Goal: Transaction & Acquisition: Purchase product/service

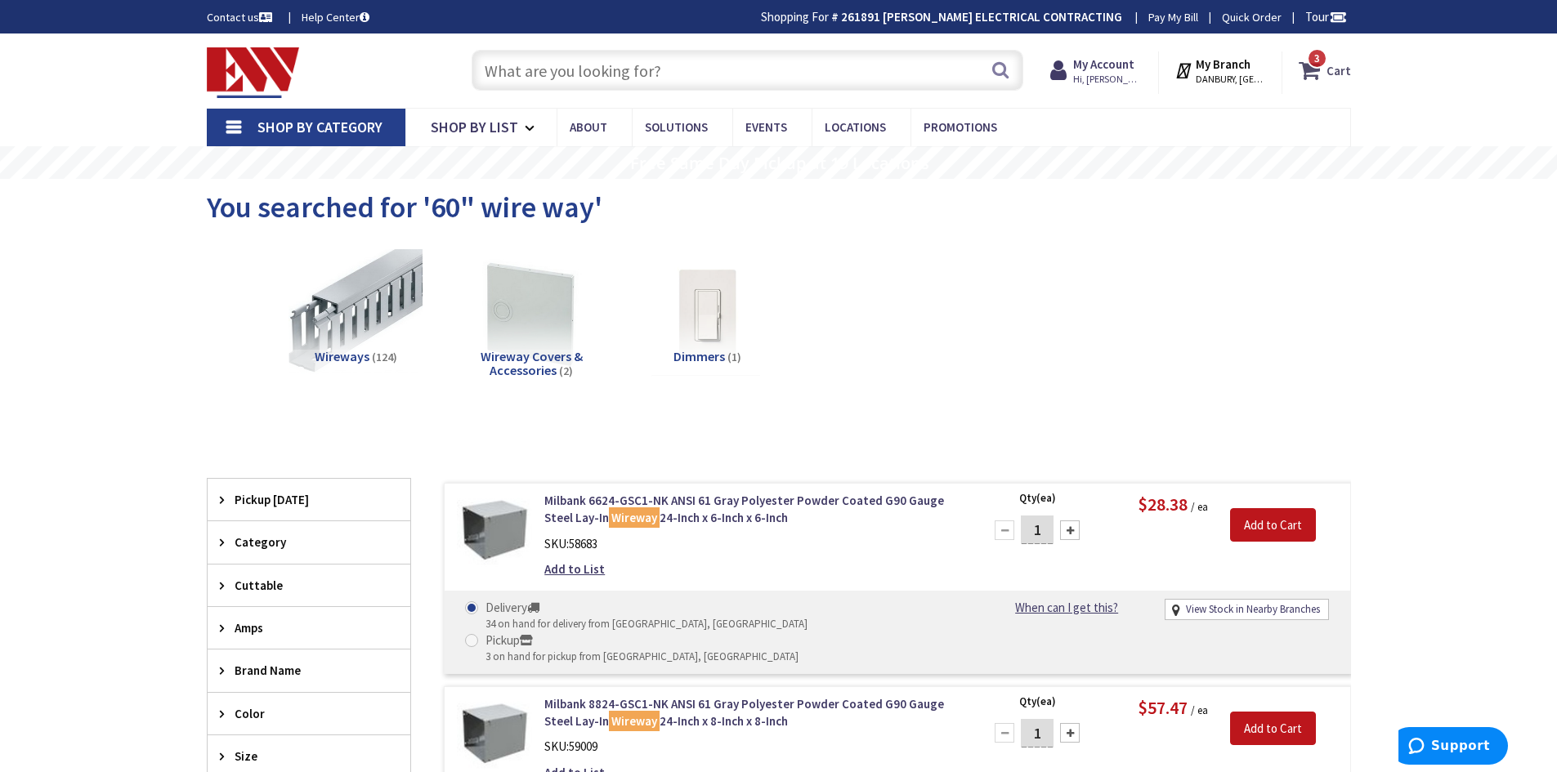
click at [1310, 74] on icon at bounding box center [1313, 70] width 28 height 29
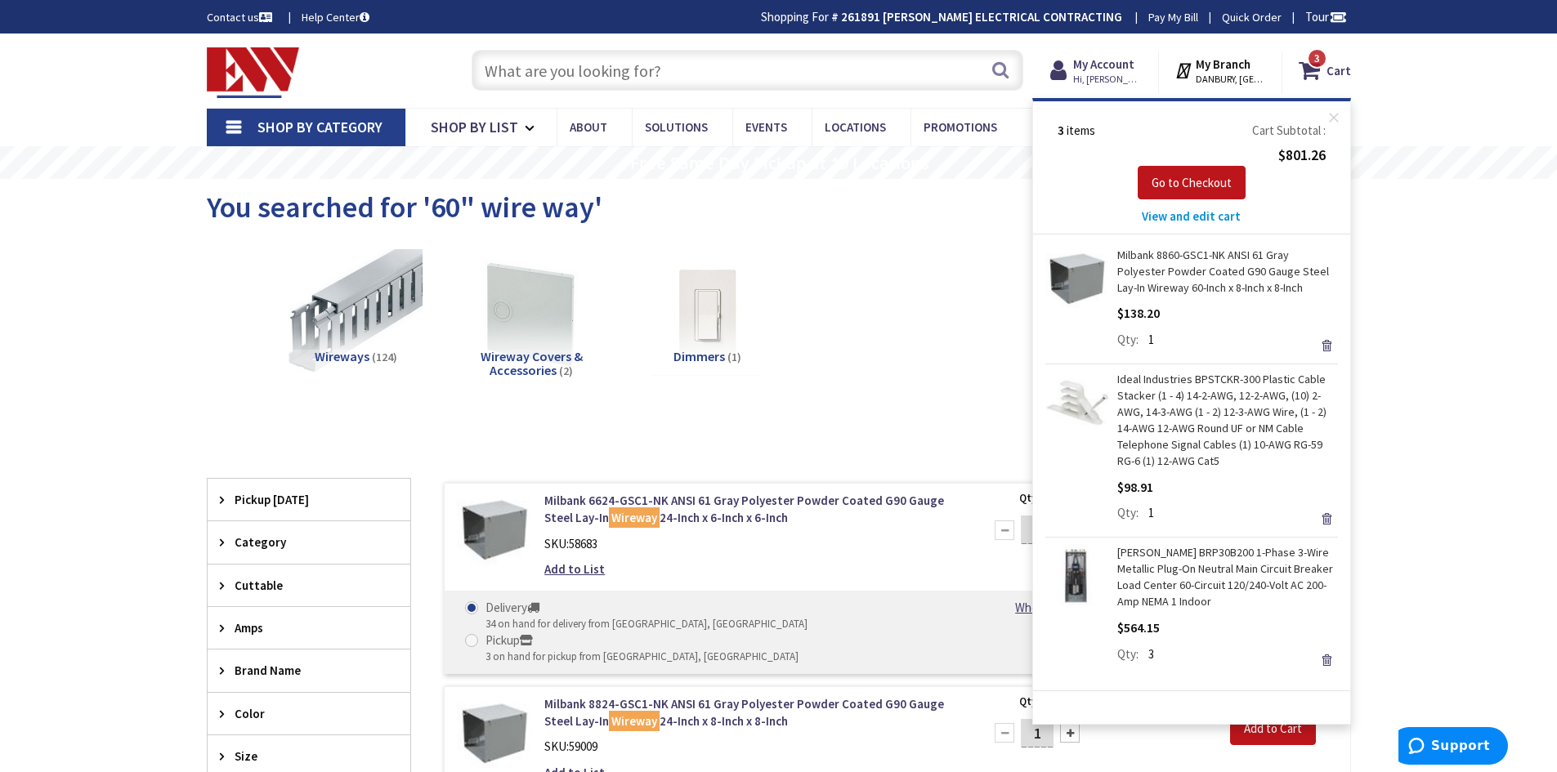
click at [696, 78] on input "text" at bounding box center [748, 70] width 552 height 41
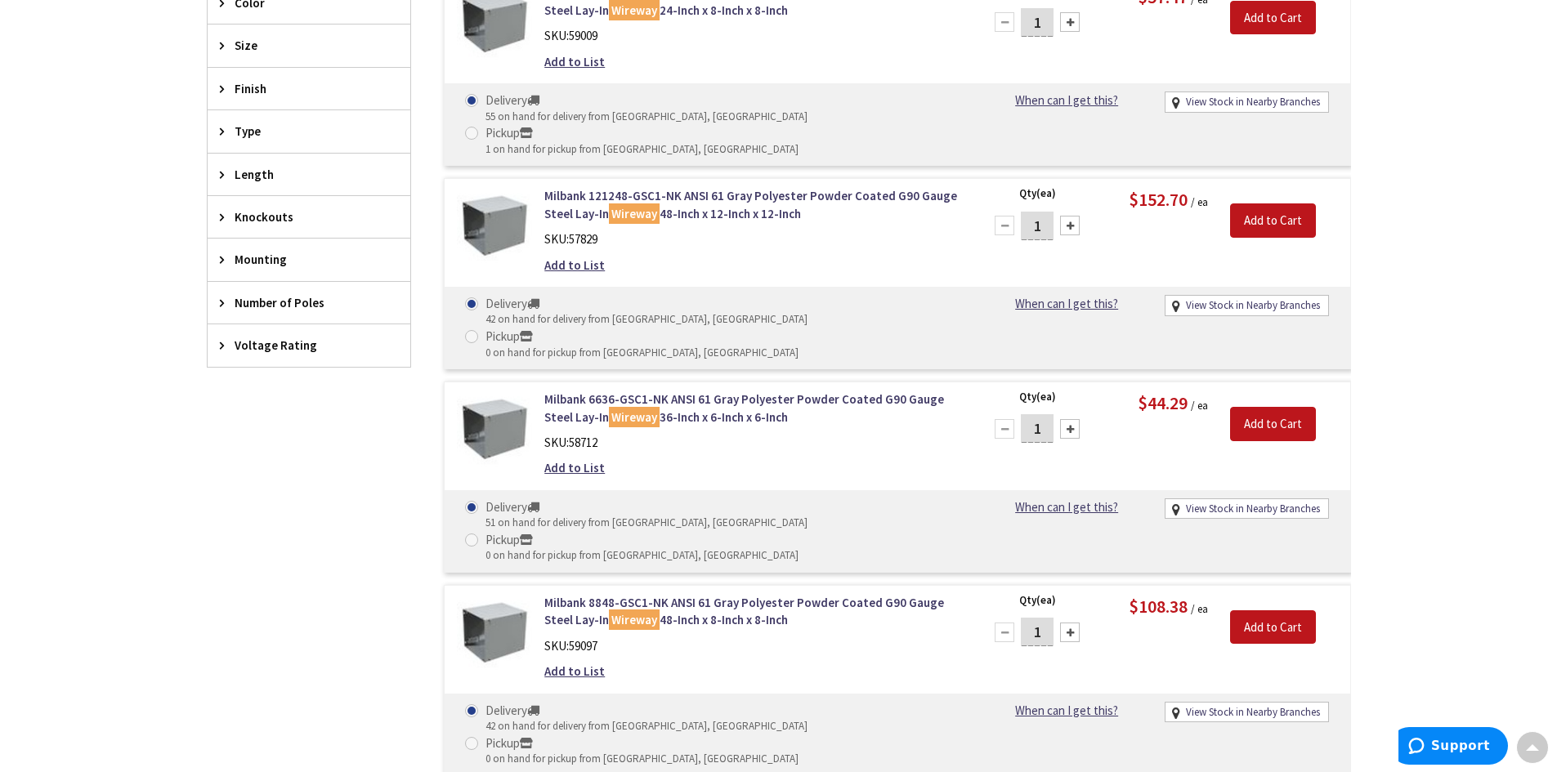
scroll to position [32, 0]
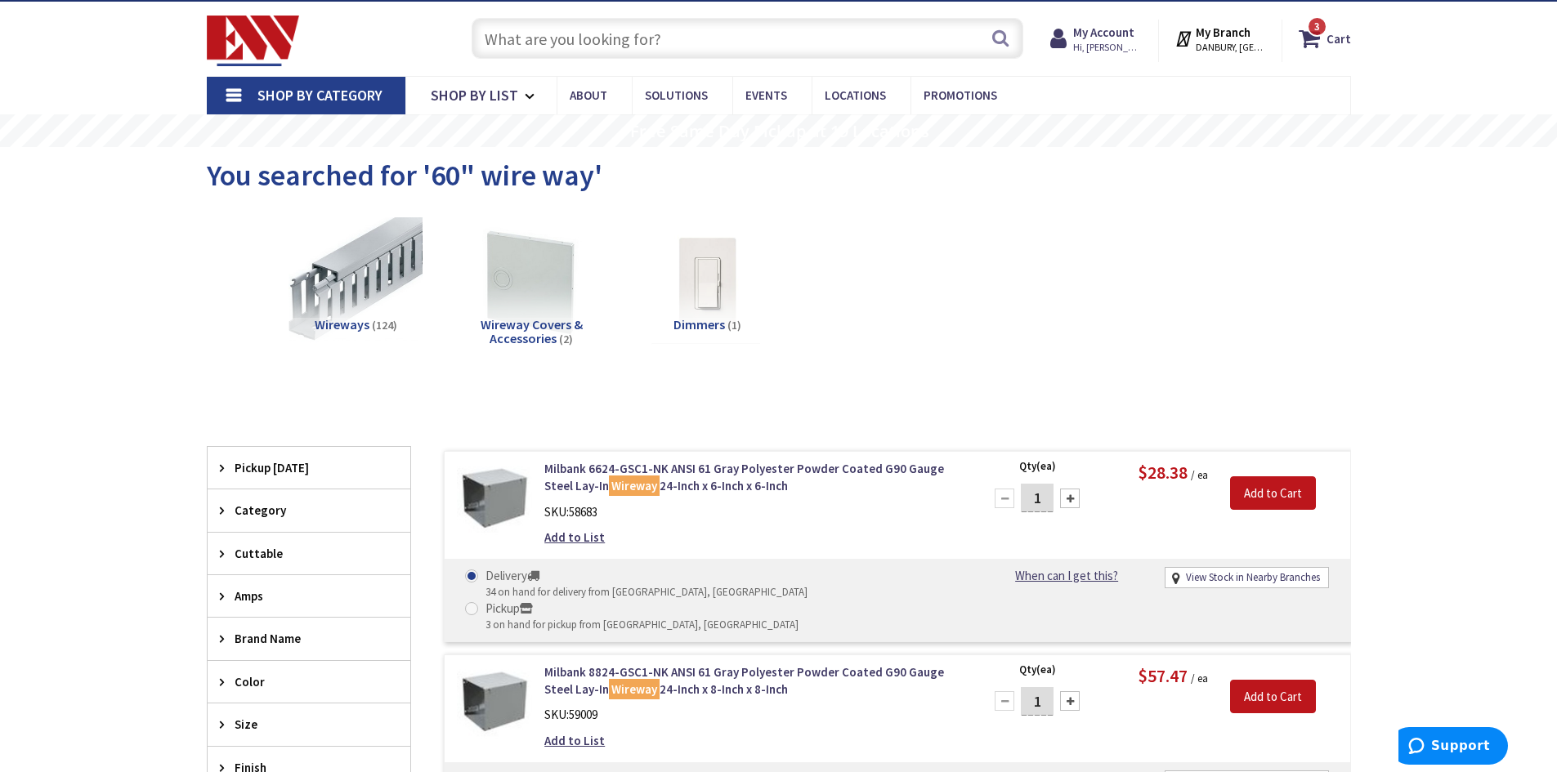
click at [690, 37] on input "text" at bounding box center [748, 38] width 552 height 41
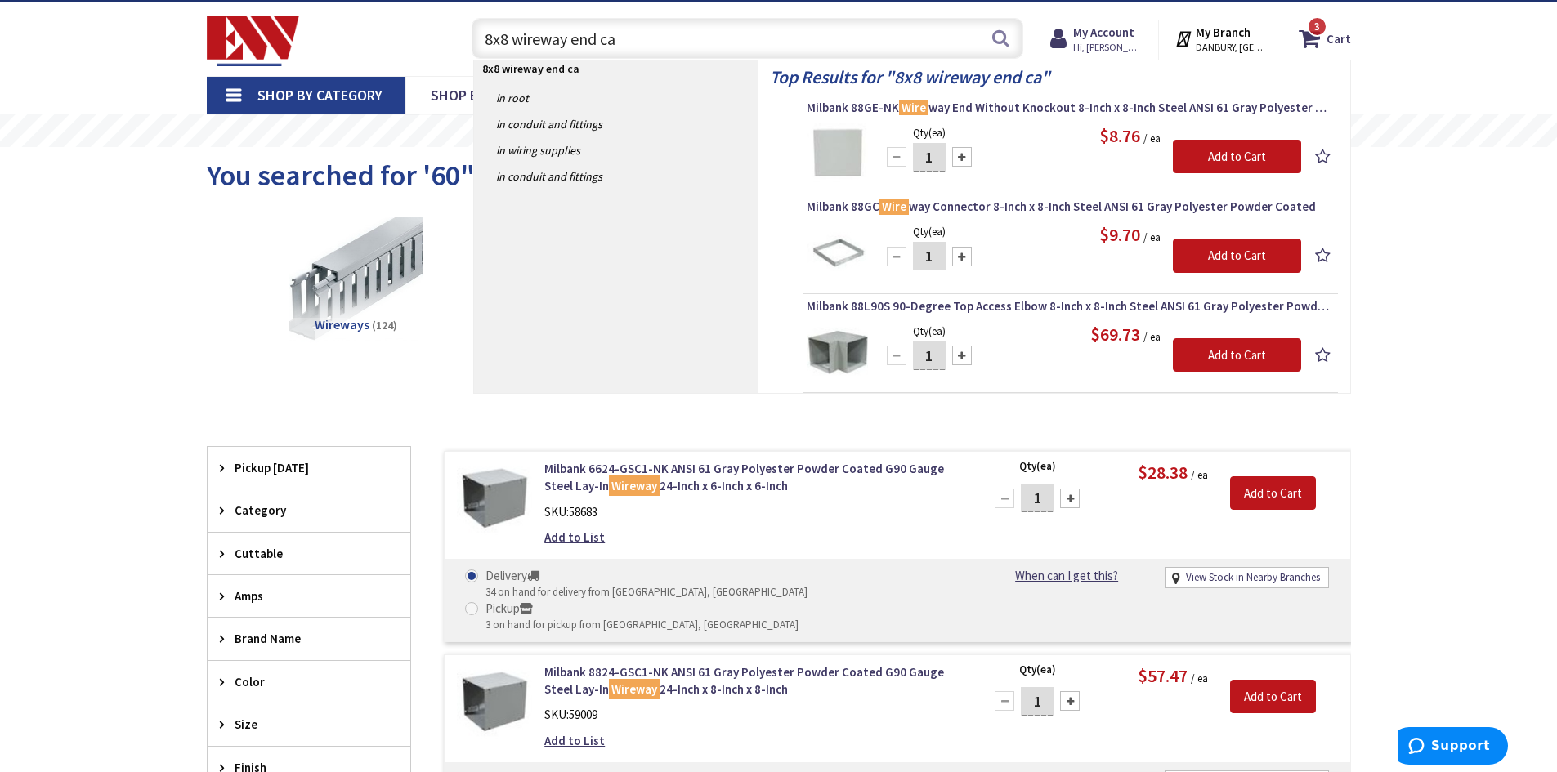
type input "8x8 wireway end cap"
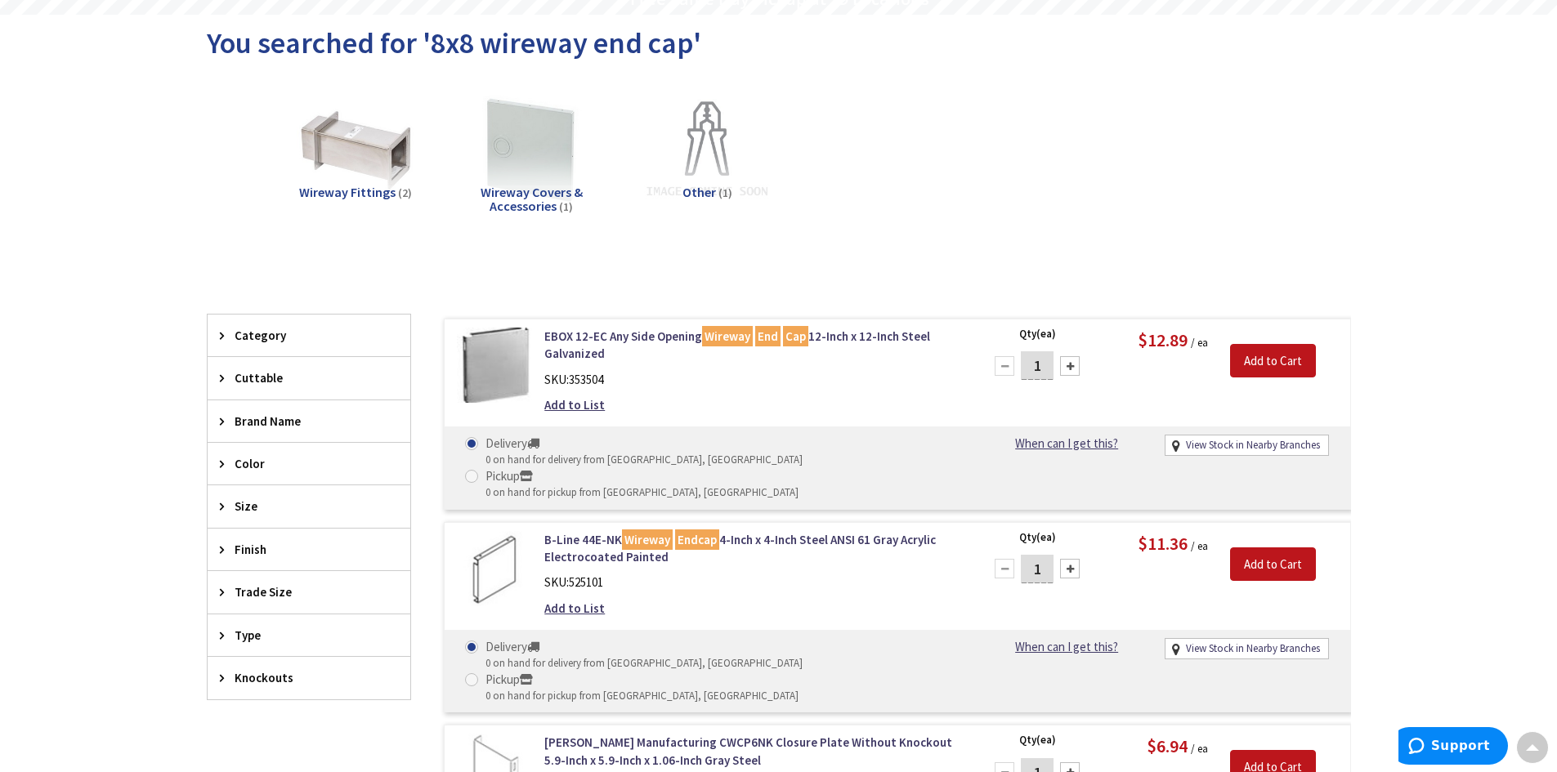
scroll to position [163, 0]
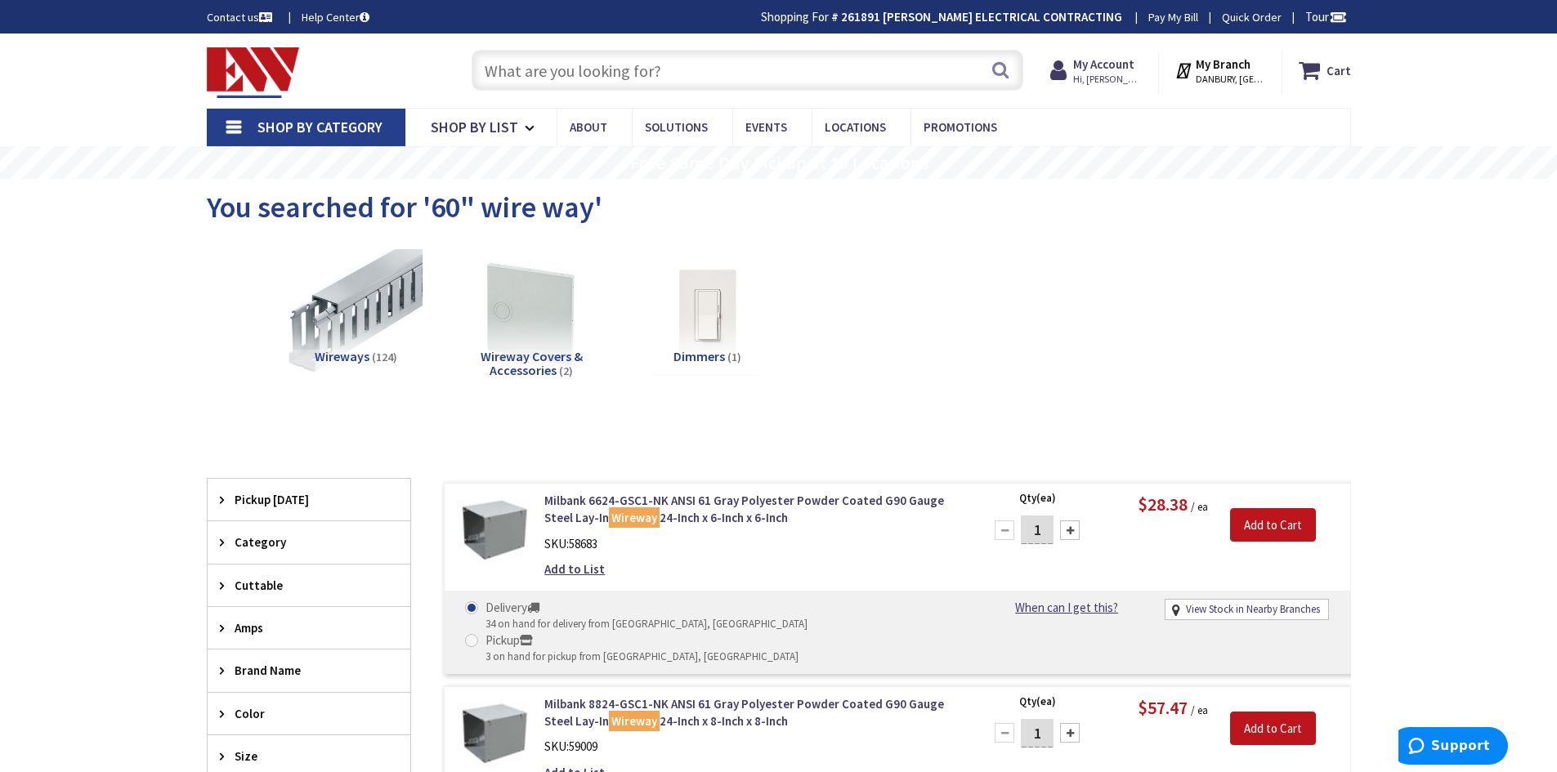
click at [605, 60] on input "text" at bounding box center [748, 70] width 552 height 41
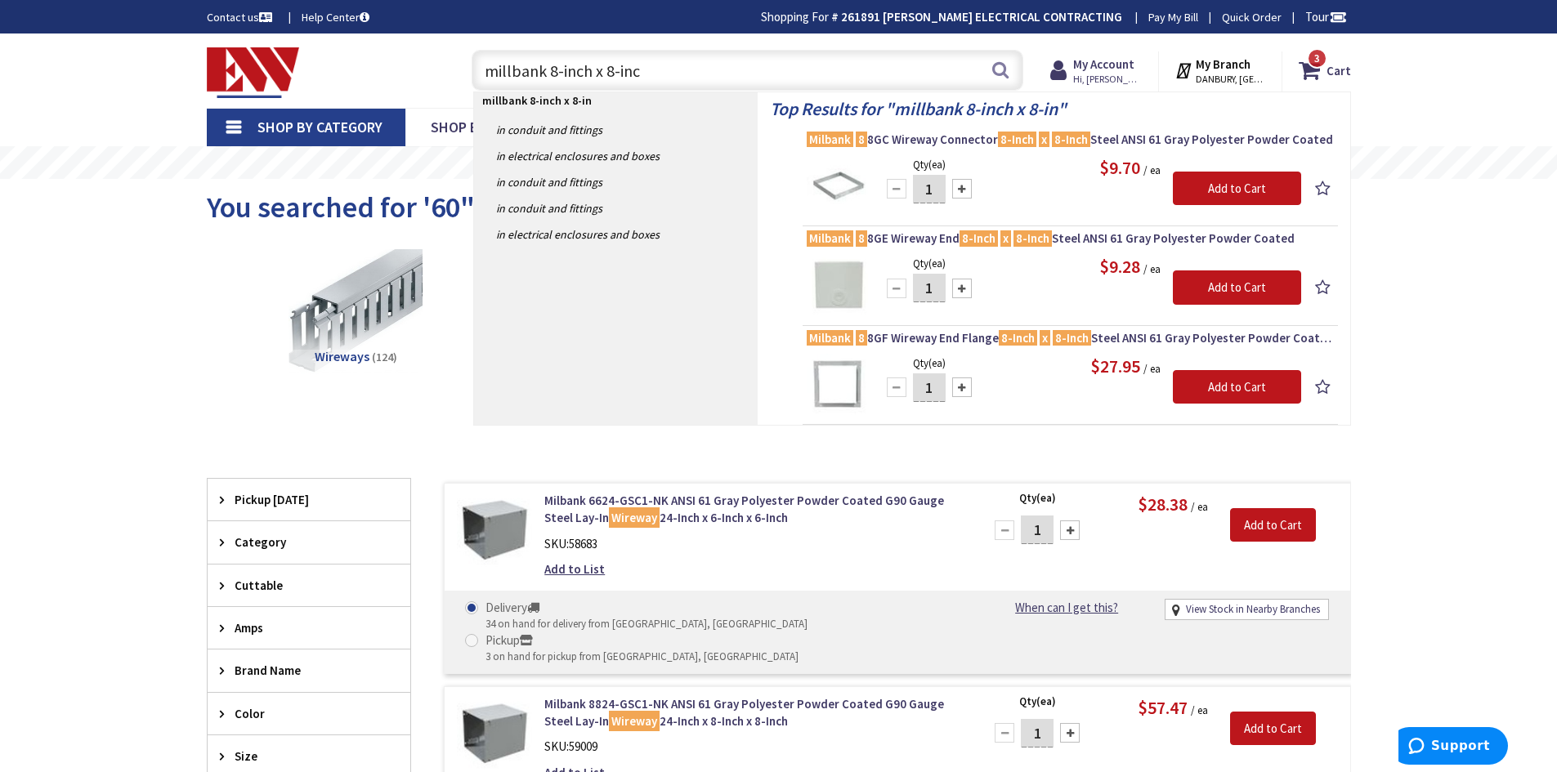
type input "millbank 8-inch x 8-inch"
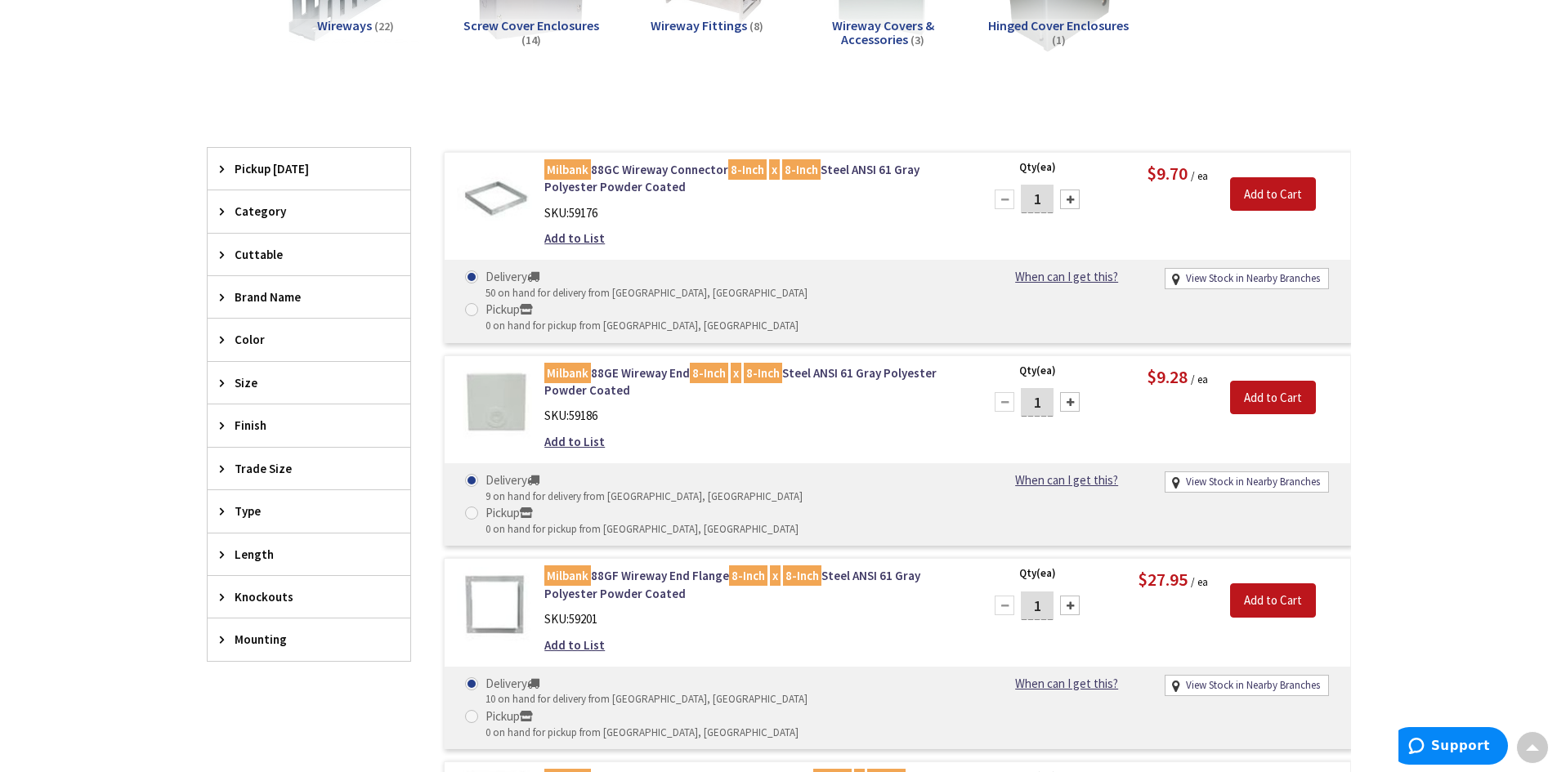
scroll to position [327, 0]
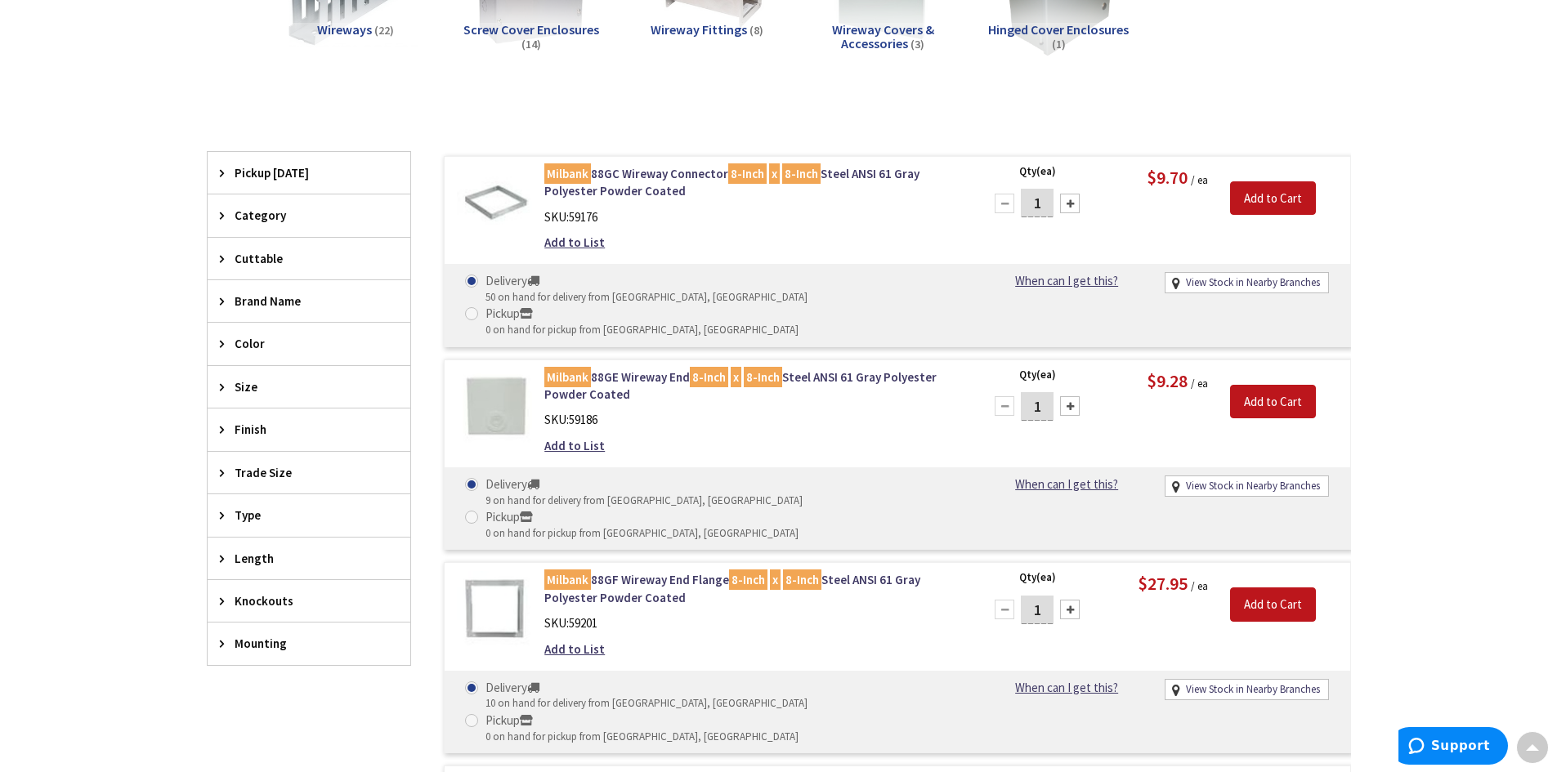
click at [1071, 396] on div at bounding box center [1070, 406] width 20 height 20
type input "2"
click at [1274, 385] on input "Add to Cart" at bounding box center [1273, 402] width 86 height 34
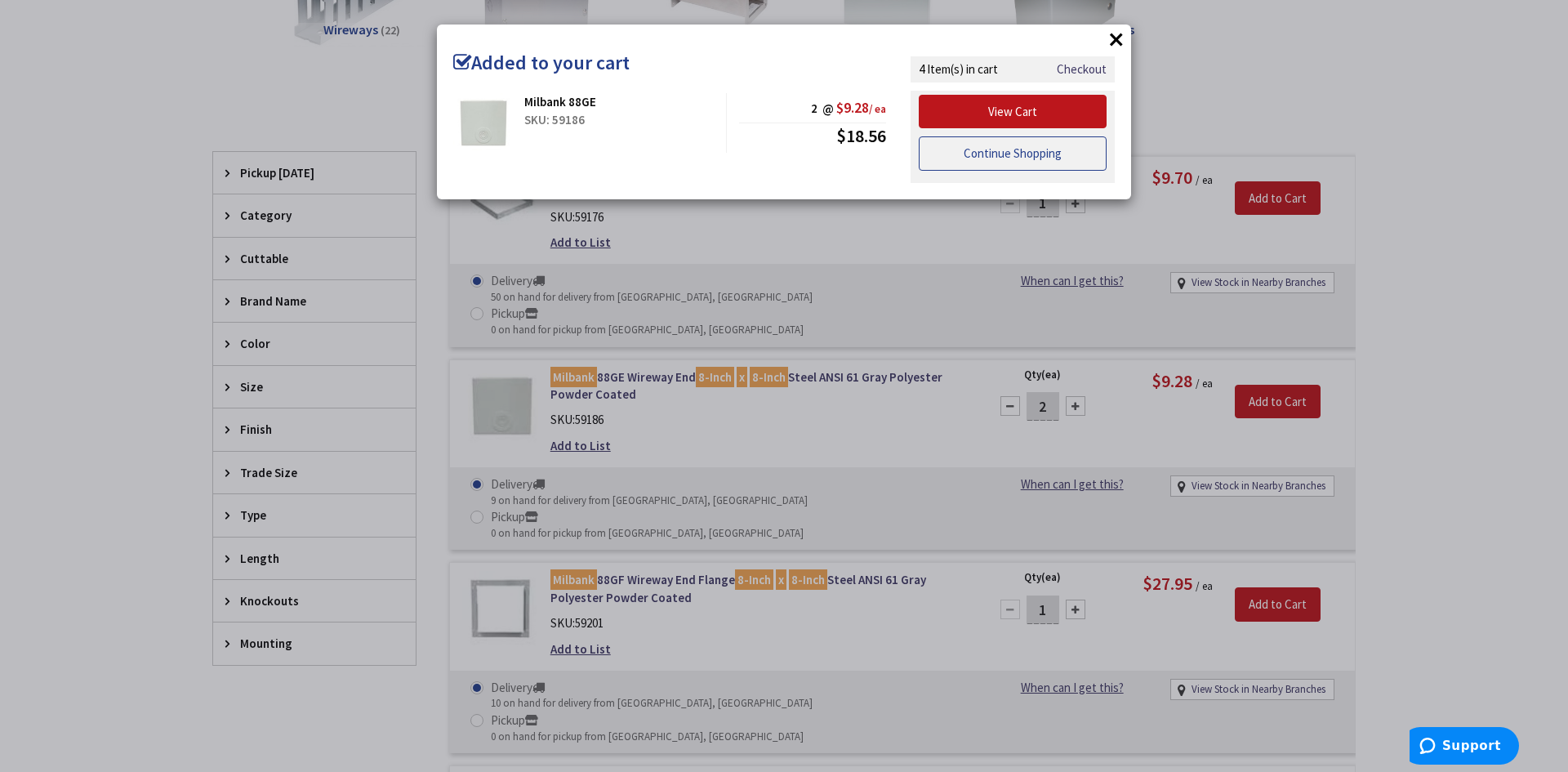
click at [1026, 157] on link "Continue Shopping" at bounding box center [1012, 153] width 188 height 34
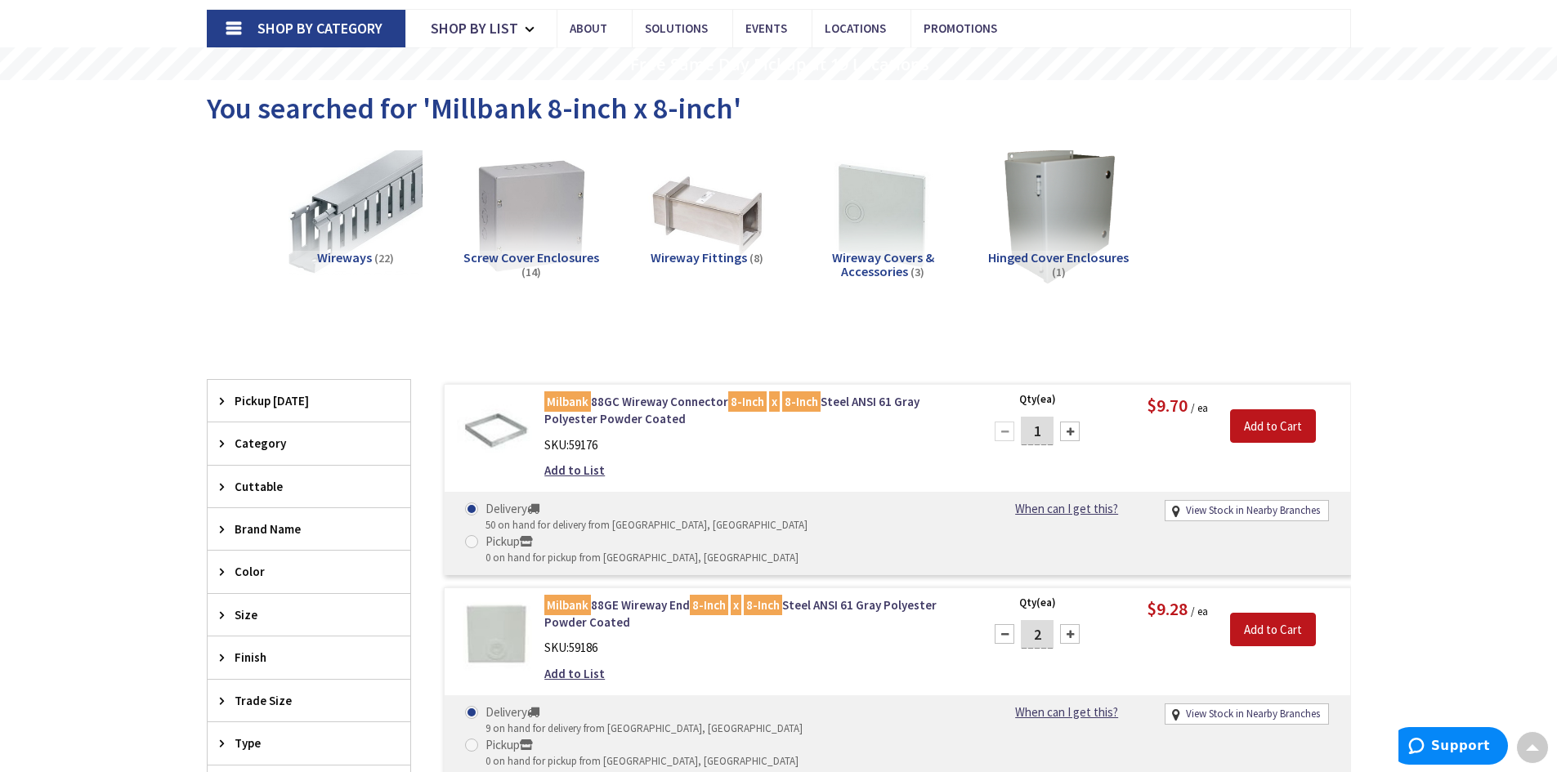
scroll to position [0, 0]
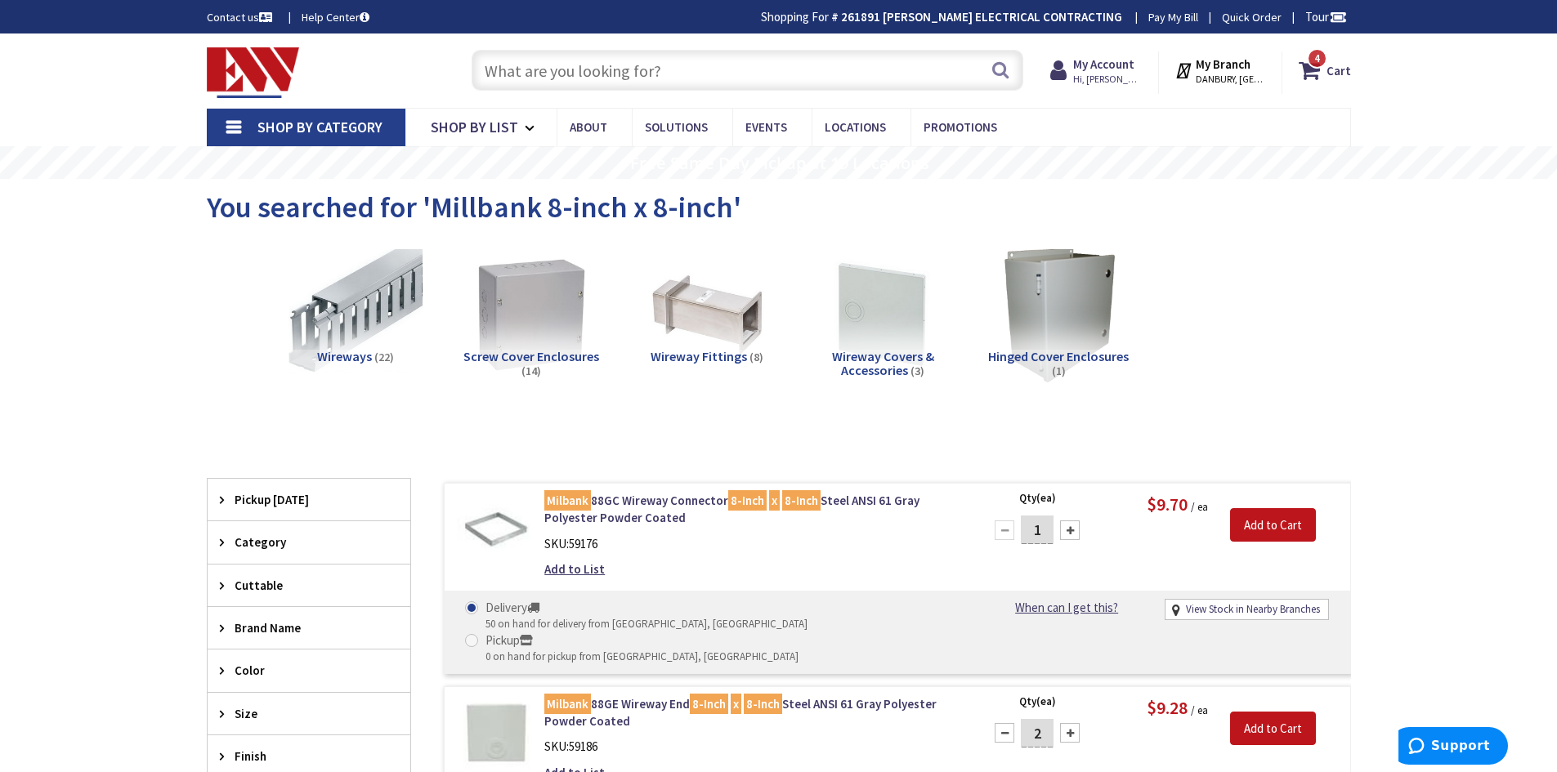
click at [693, 68] on input "text" at bounding box center [748, 70] width 552 height 41
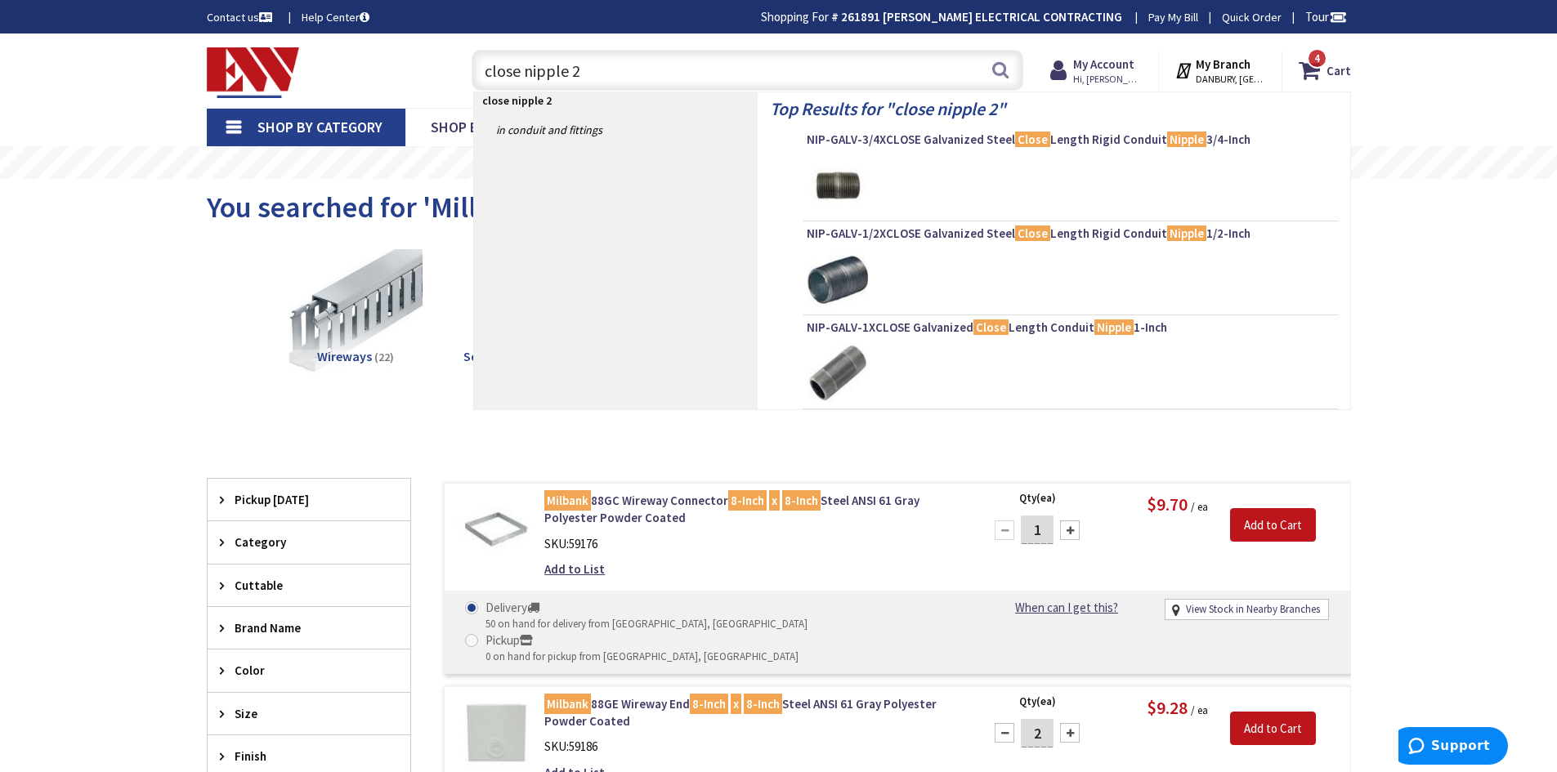
type input "close nipple 2""
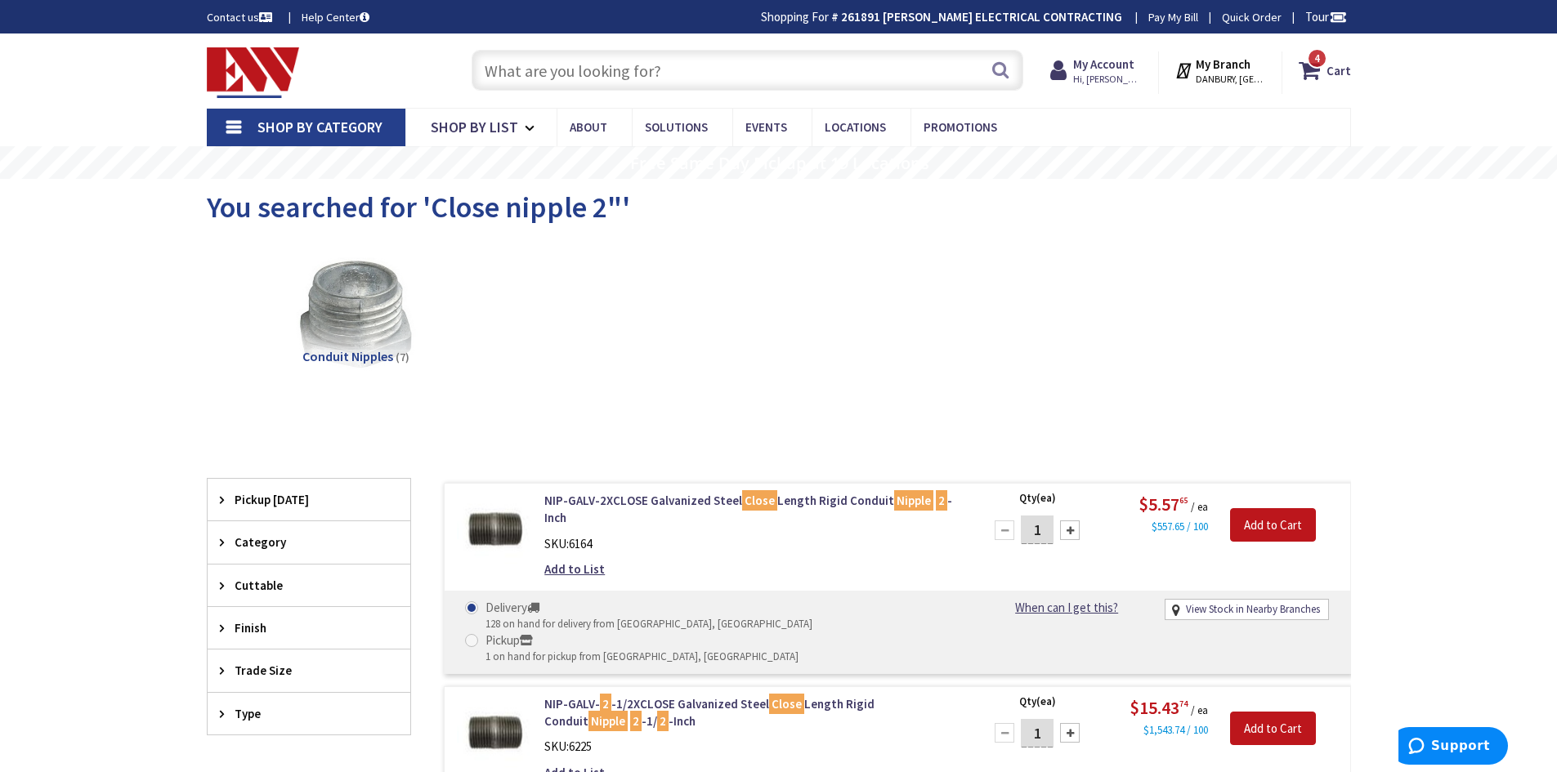
click at [767, 78] on input "text" at bounding box center [748, 70] width 552 height 41
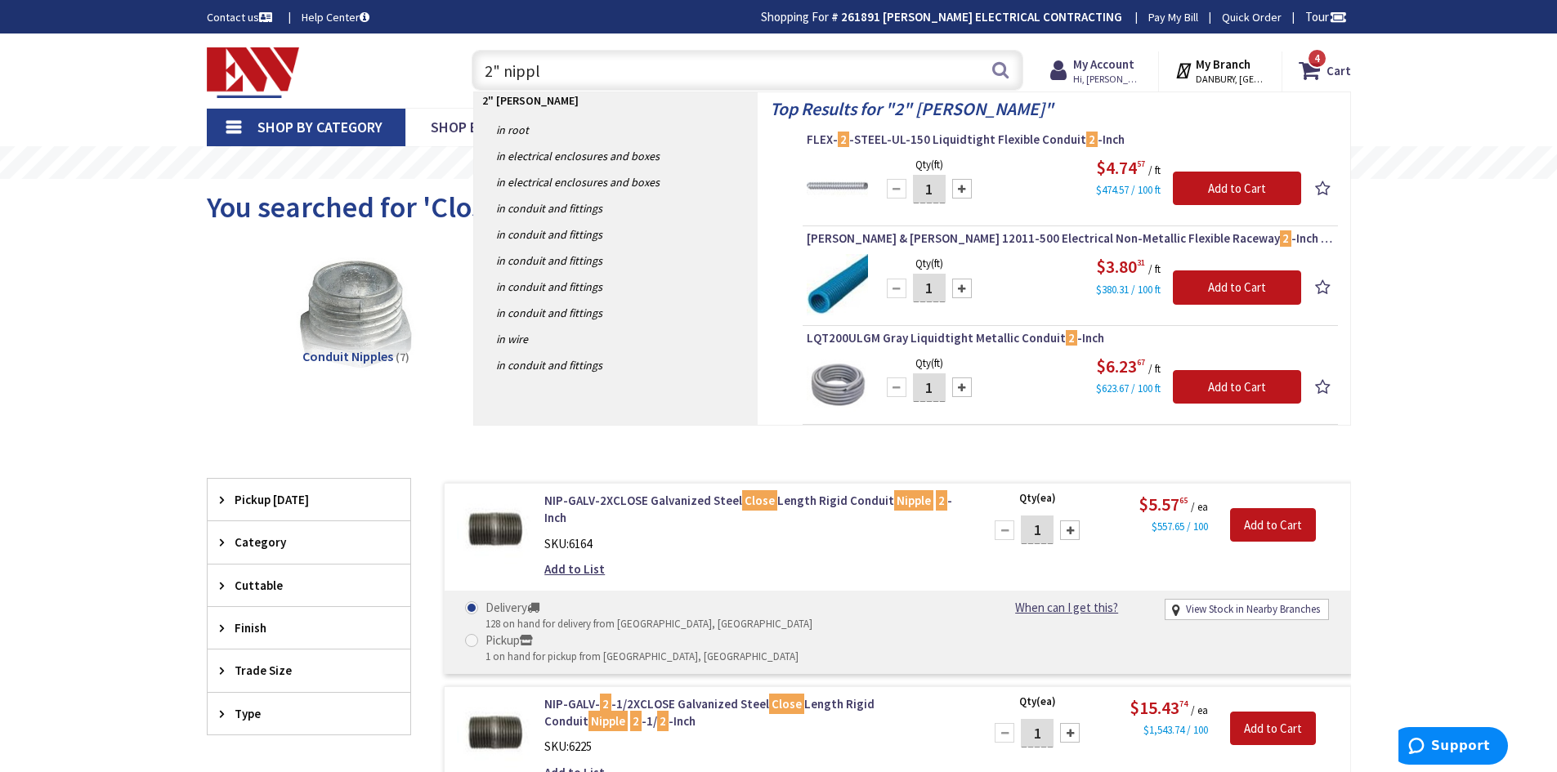
type input "2" nipple"
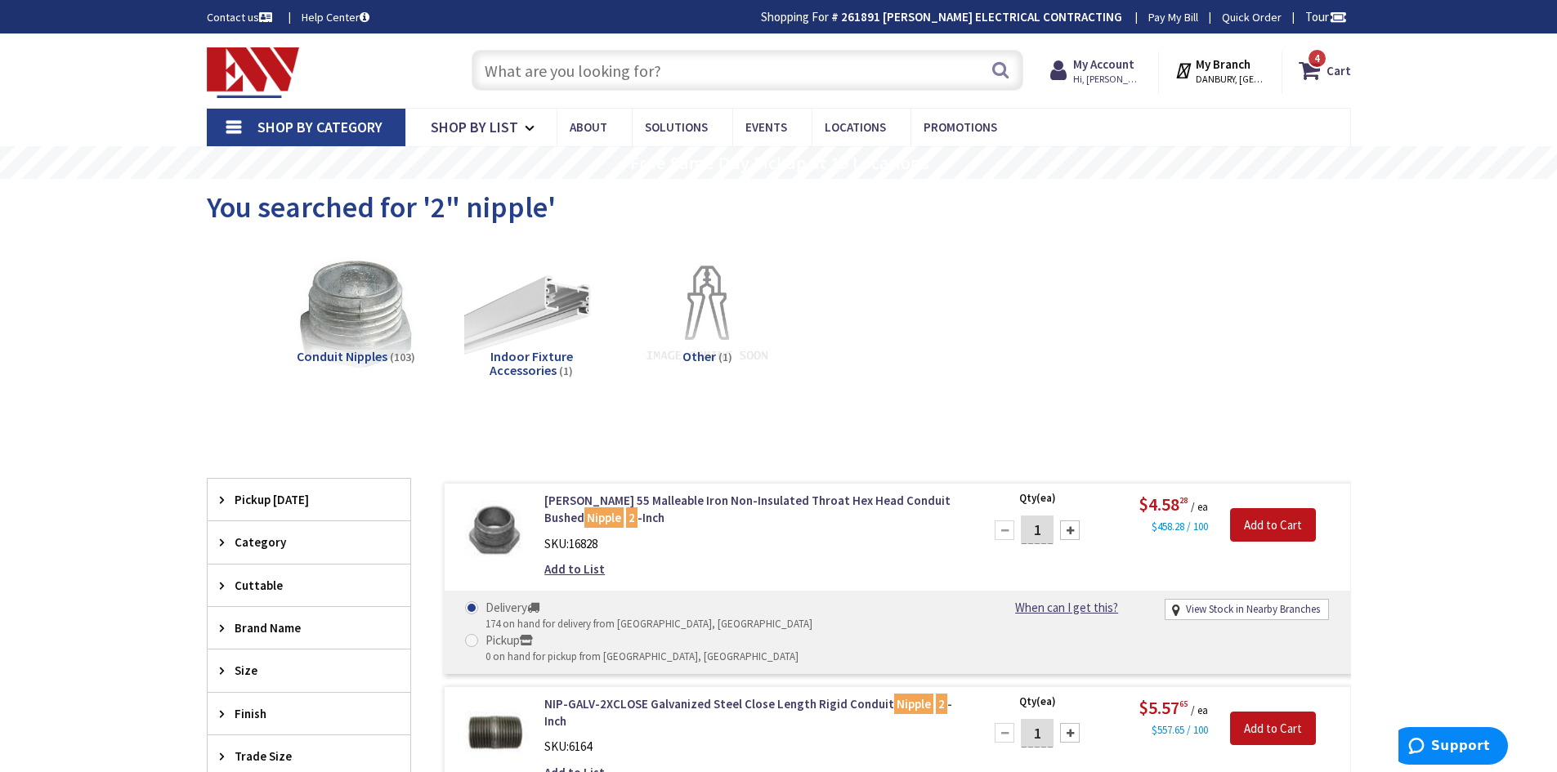
click at [646, 78] on input "text" at bounding box center [748, 70] width 552 height 41
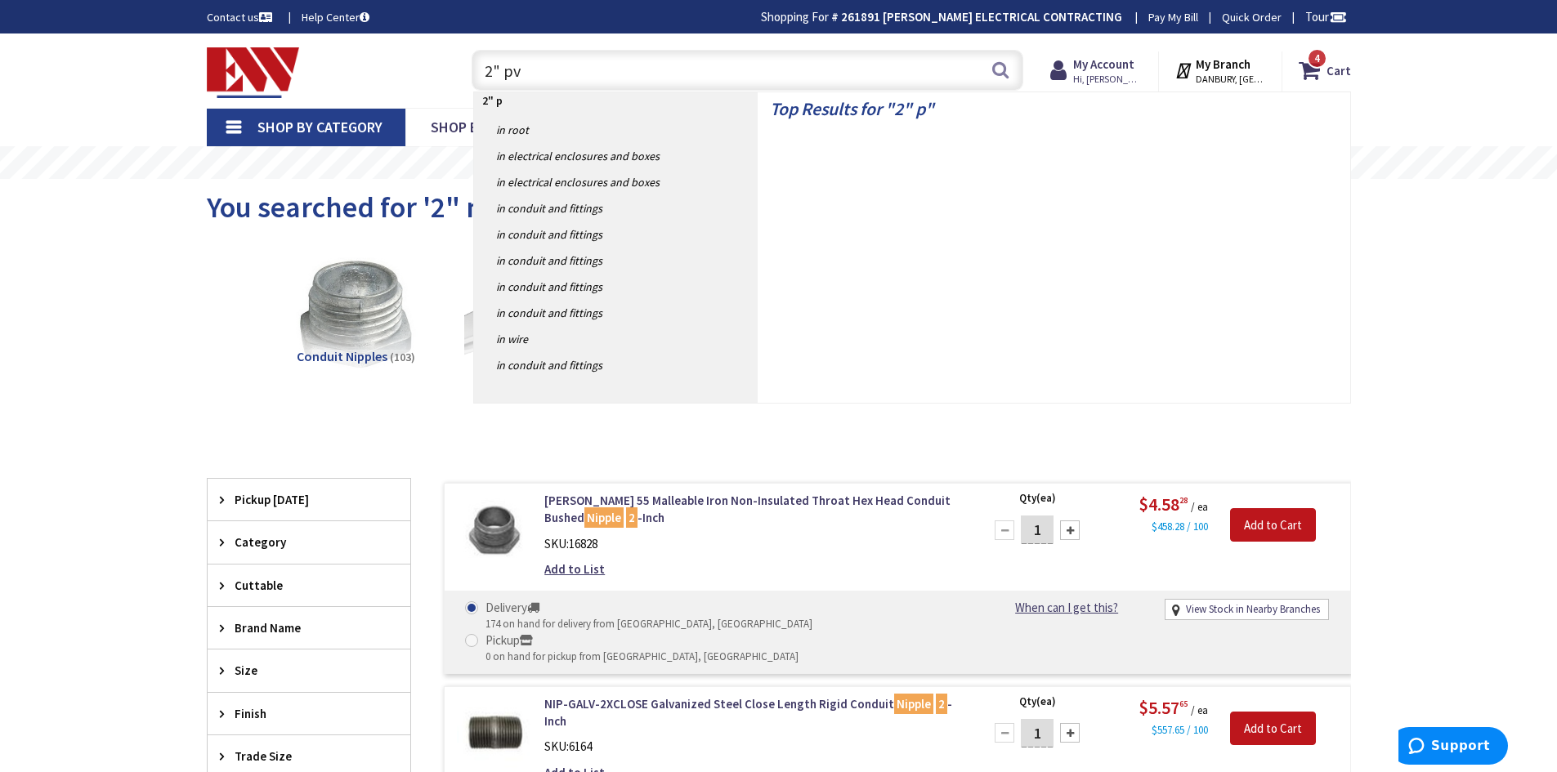
type input "2" pvc"
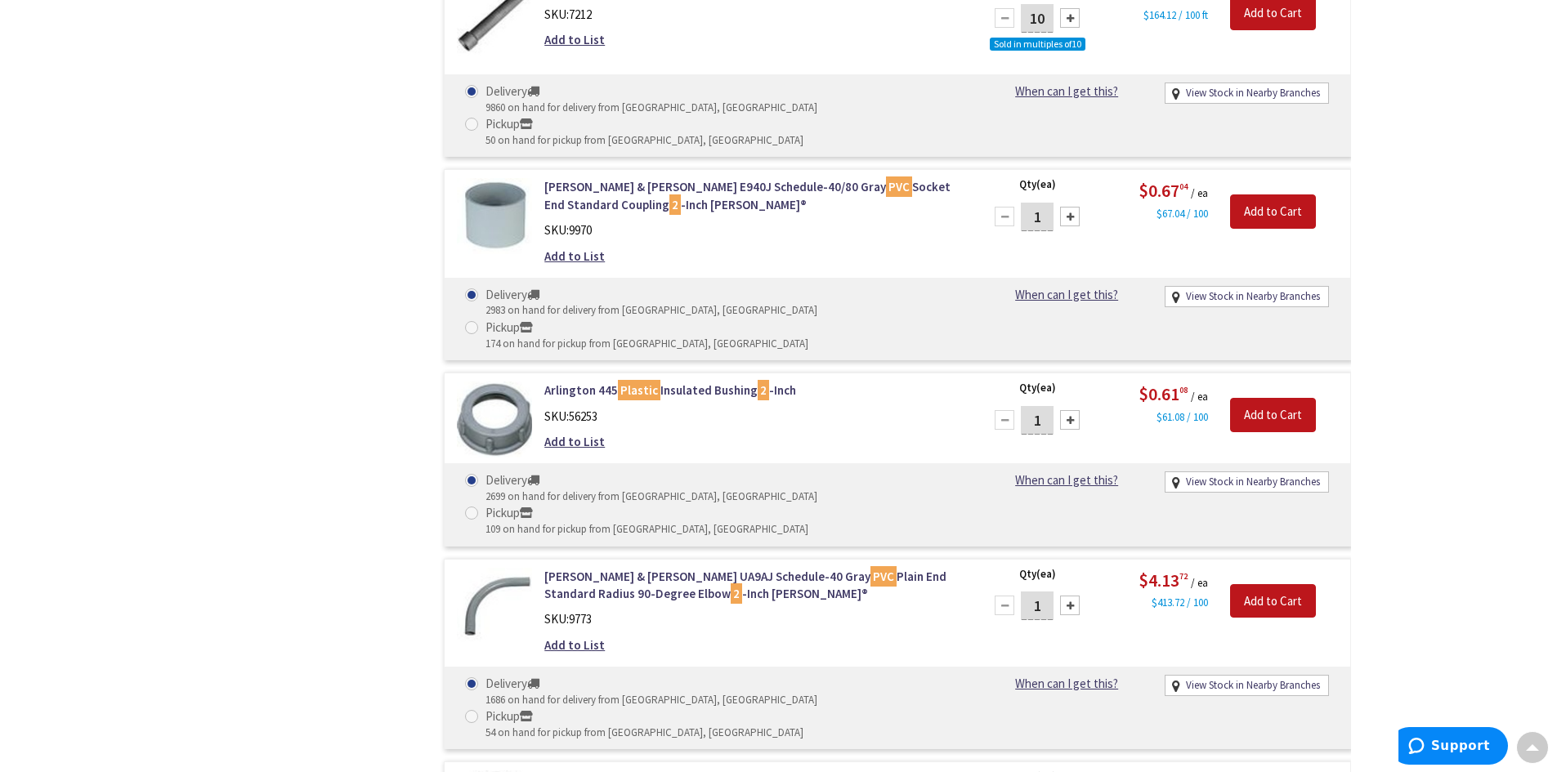
scroll to position [1634, 0]
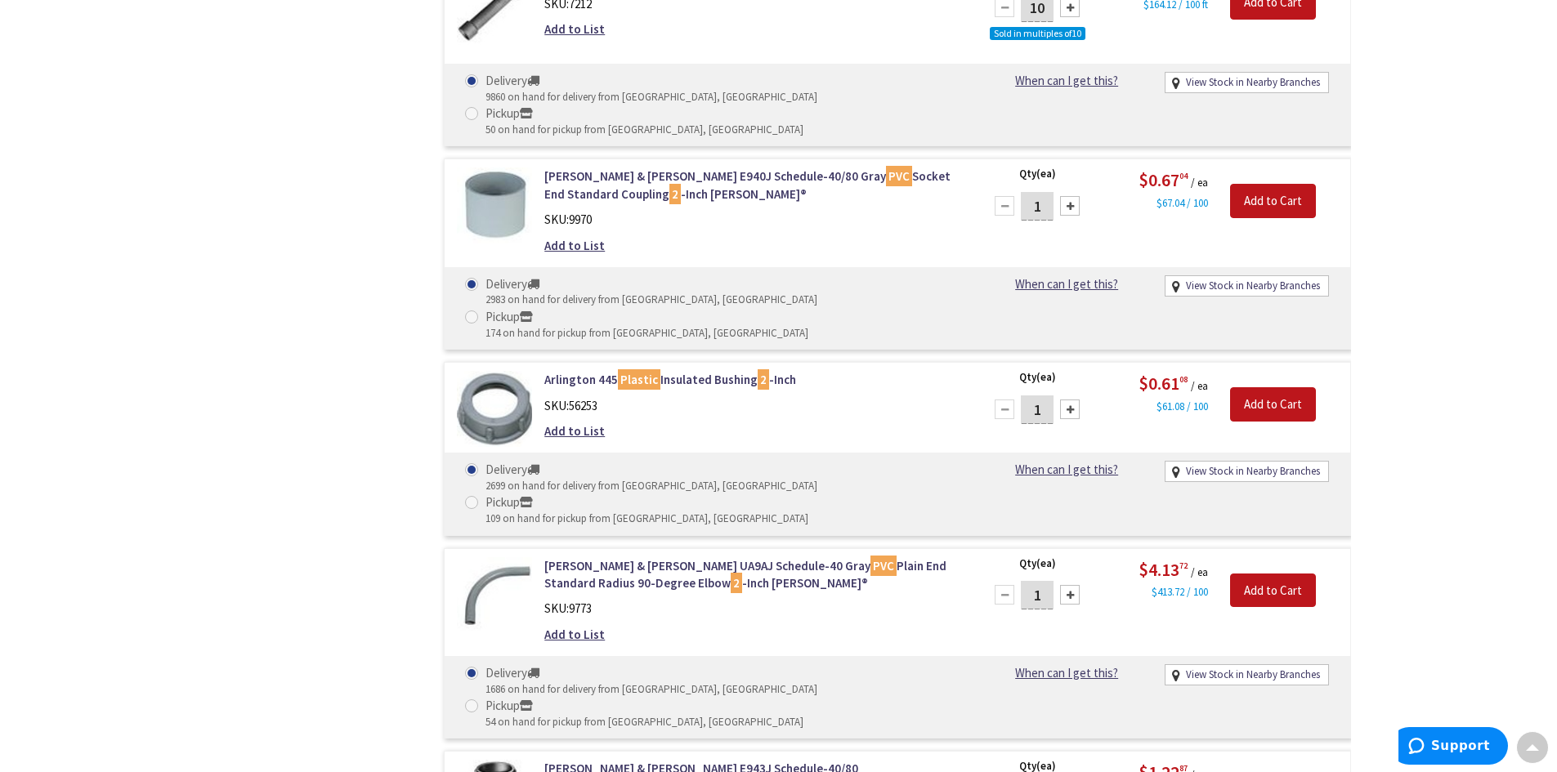
drag, startPoint x: 1039, startPoint y: 220, endPoint x: 1029, endPoint y: 222, distance: 10.9
click at [1029, 396] on input "1" at bounding box center [1037, 410] width 33 height 29
type input "6"
click at [1258, 387] on input "Add to Cart" at bounding box center [1273, 404] width 86 height 34
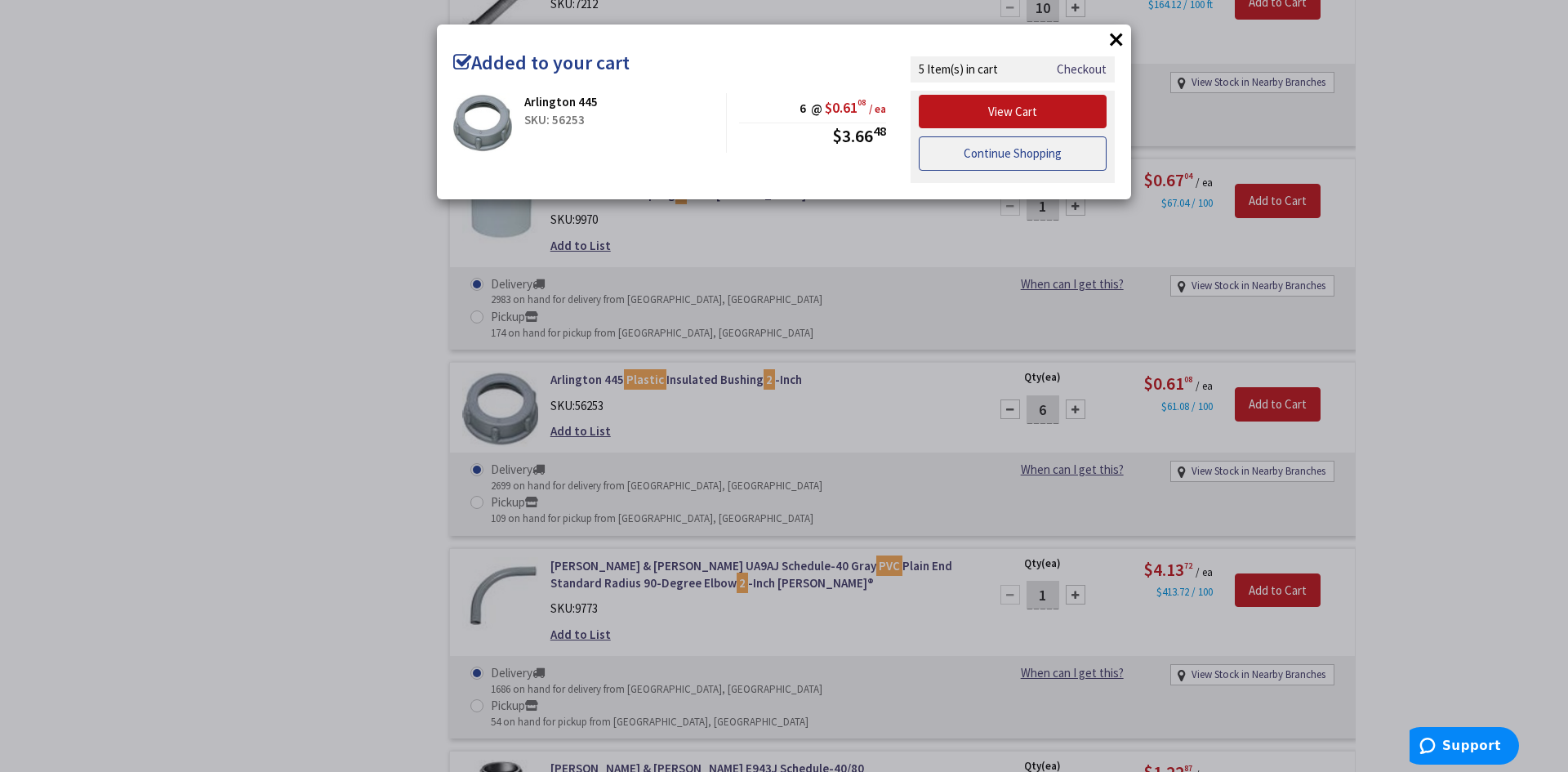
click at [1023, 159] on link "Continue Shopping" at bounding box center [1012, 153] width 188 height 34
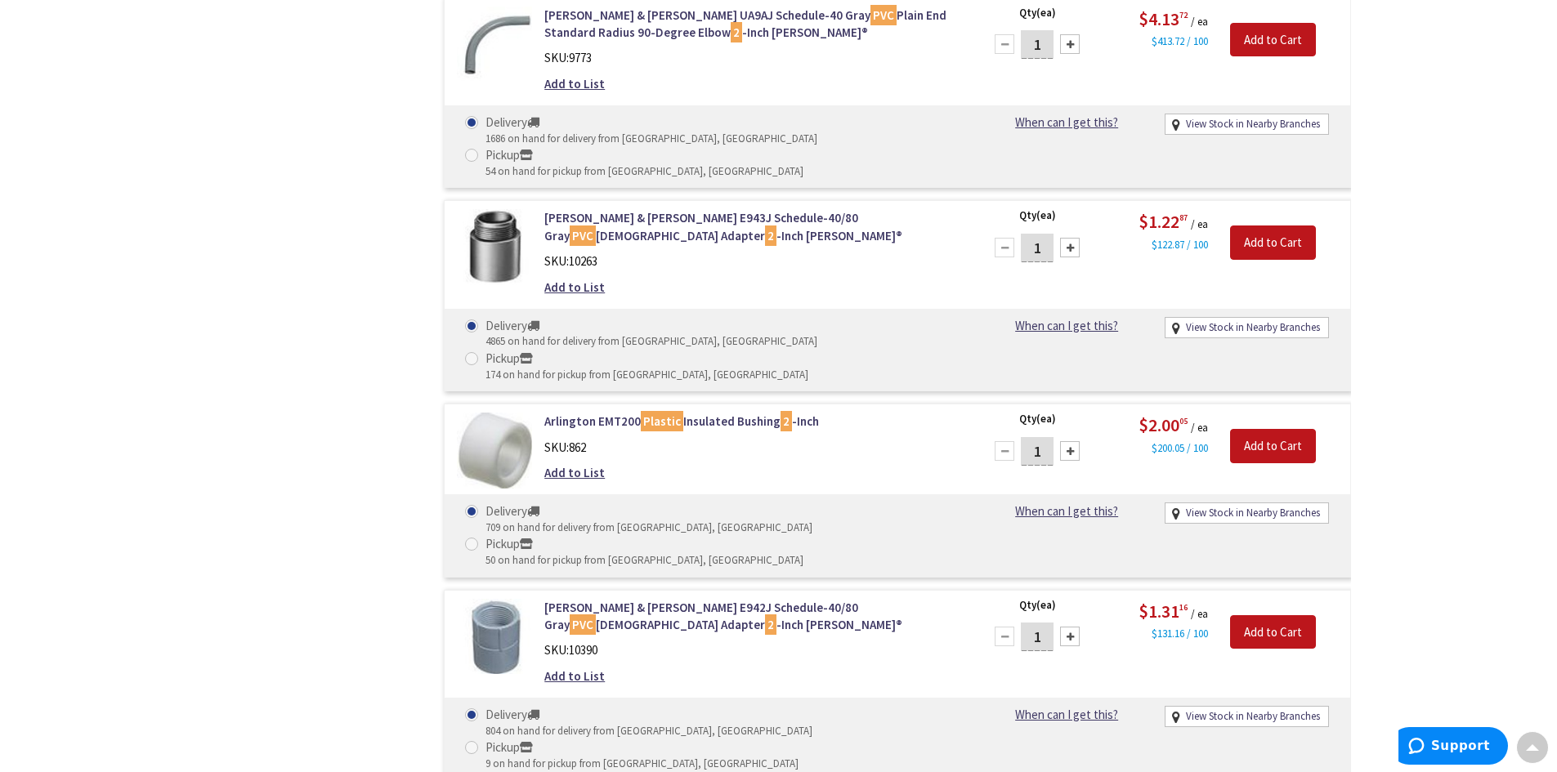
scroll to position [0, 0]
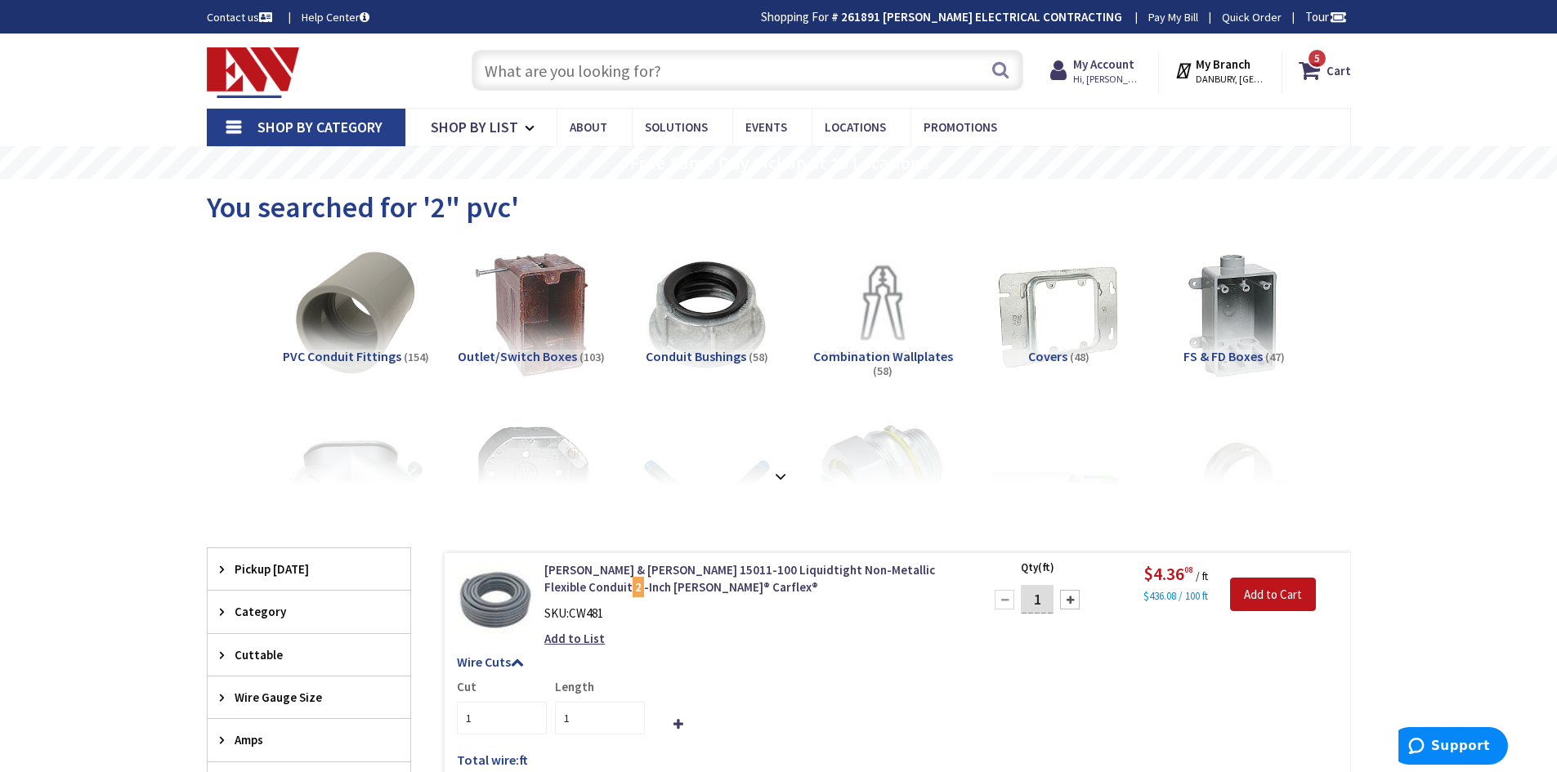
click at [592, 69] on input "text" at bounding box center [748, 70] width 552 height 41
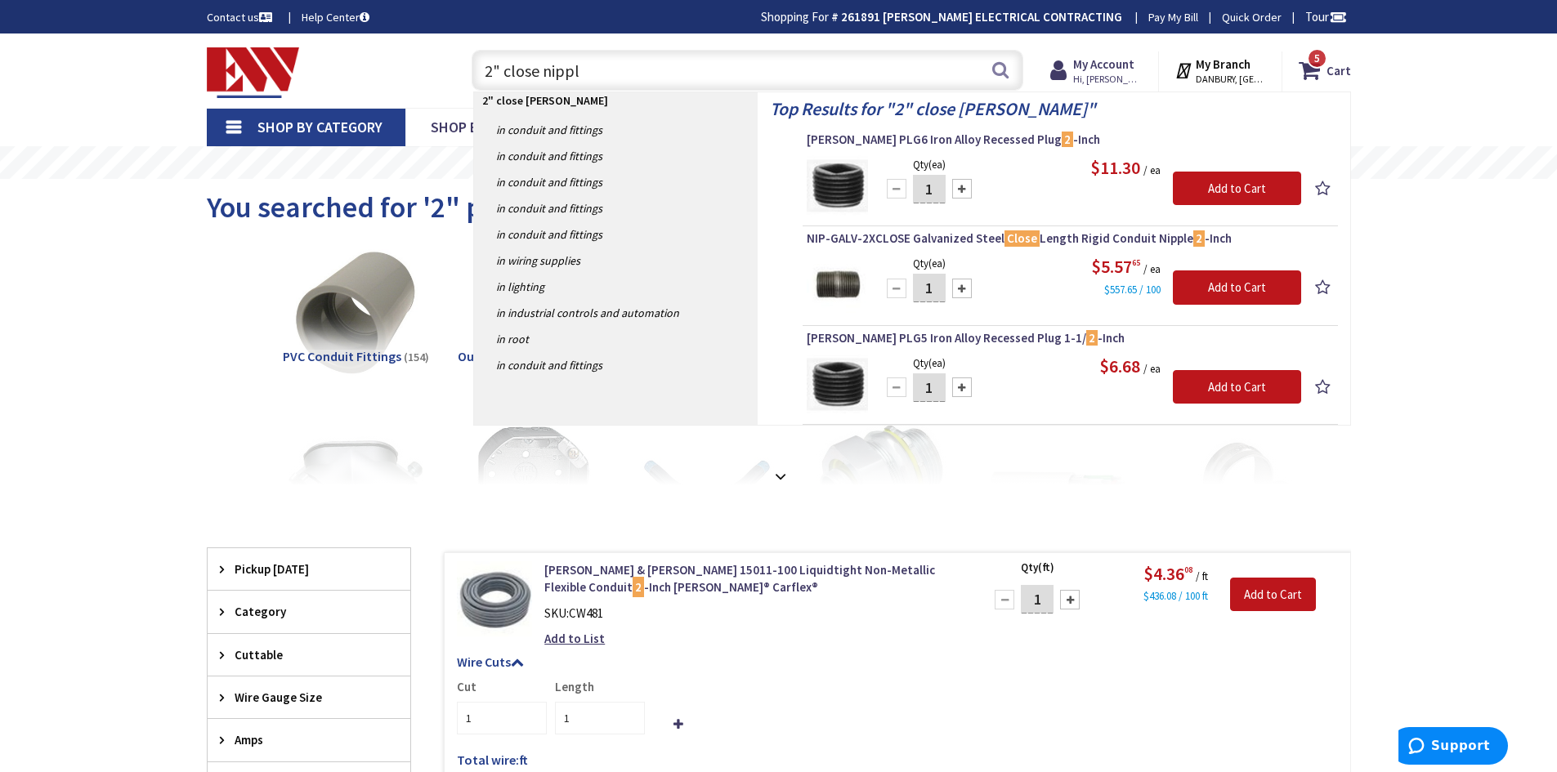
type input "2" close nipple"
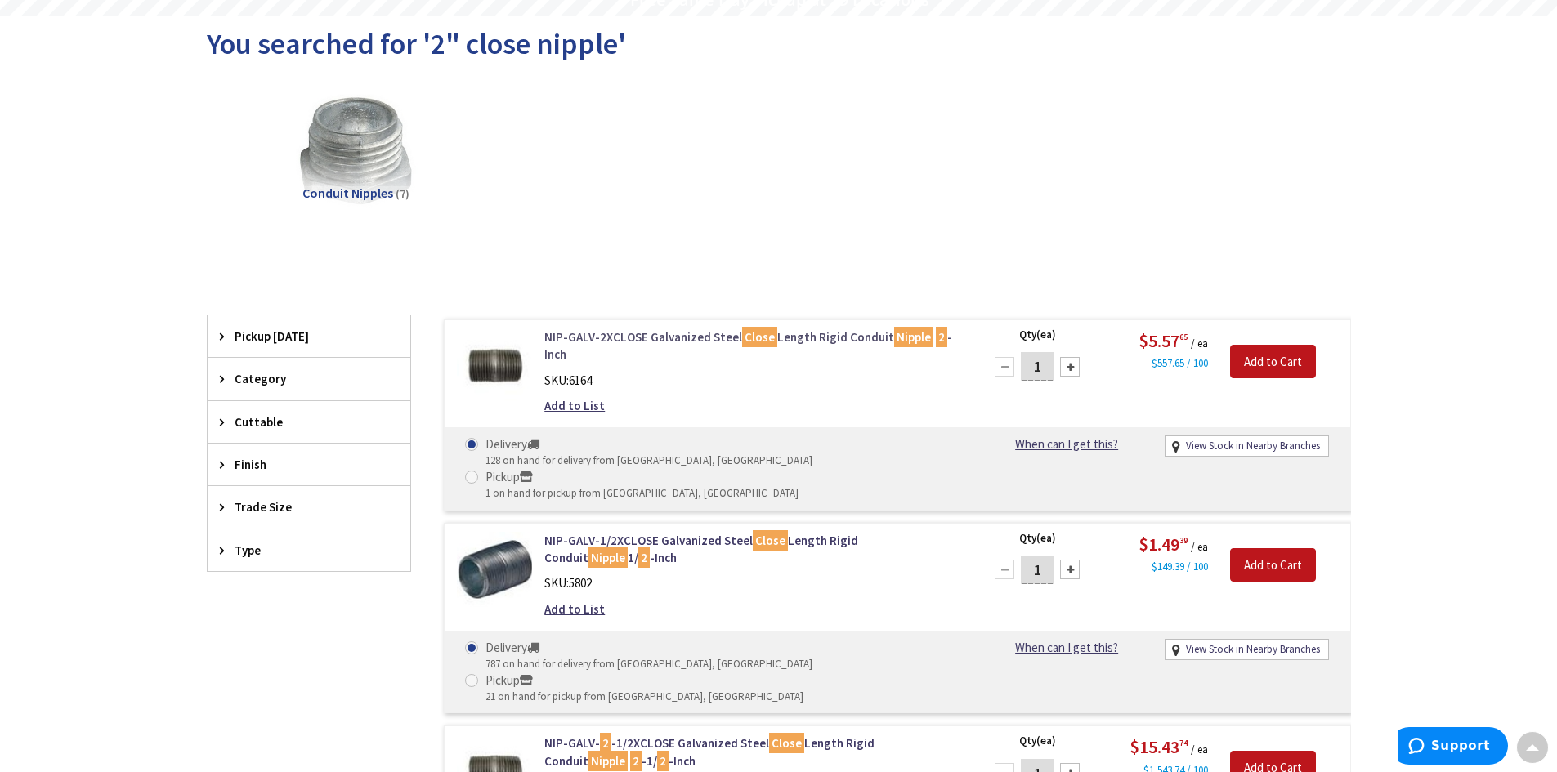
click at [624, 337] on link "NIP-GALV-2XCLOSE Galvanized Steel Close Length Rigid Conduit Nipple 2 -Inch" at bounding box center [752, 346] width 416 height 35
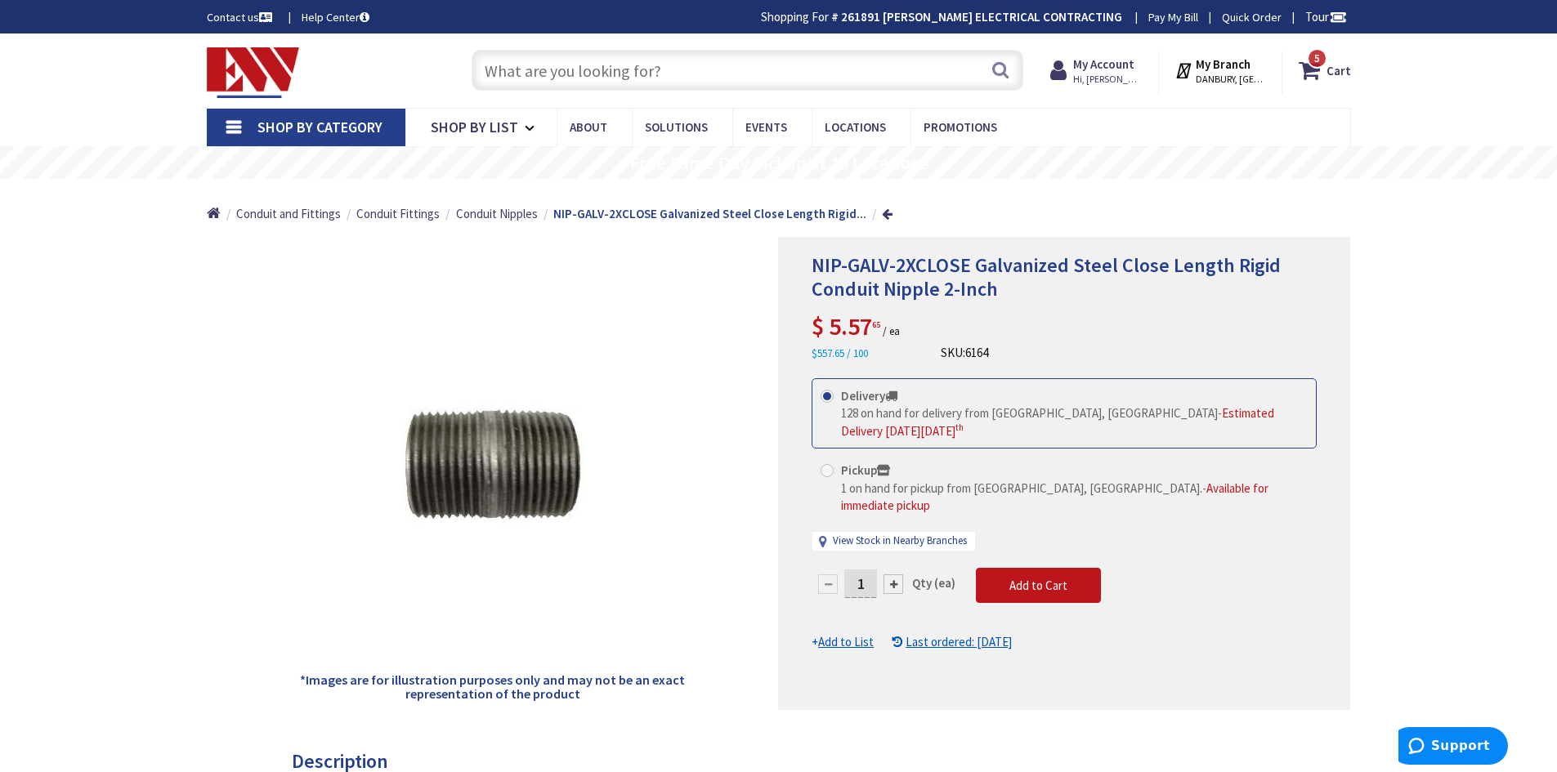
click at [664, 74] on input "text" at bounding box center [748, 70] width 552 height 41
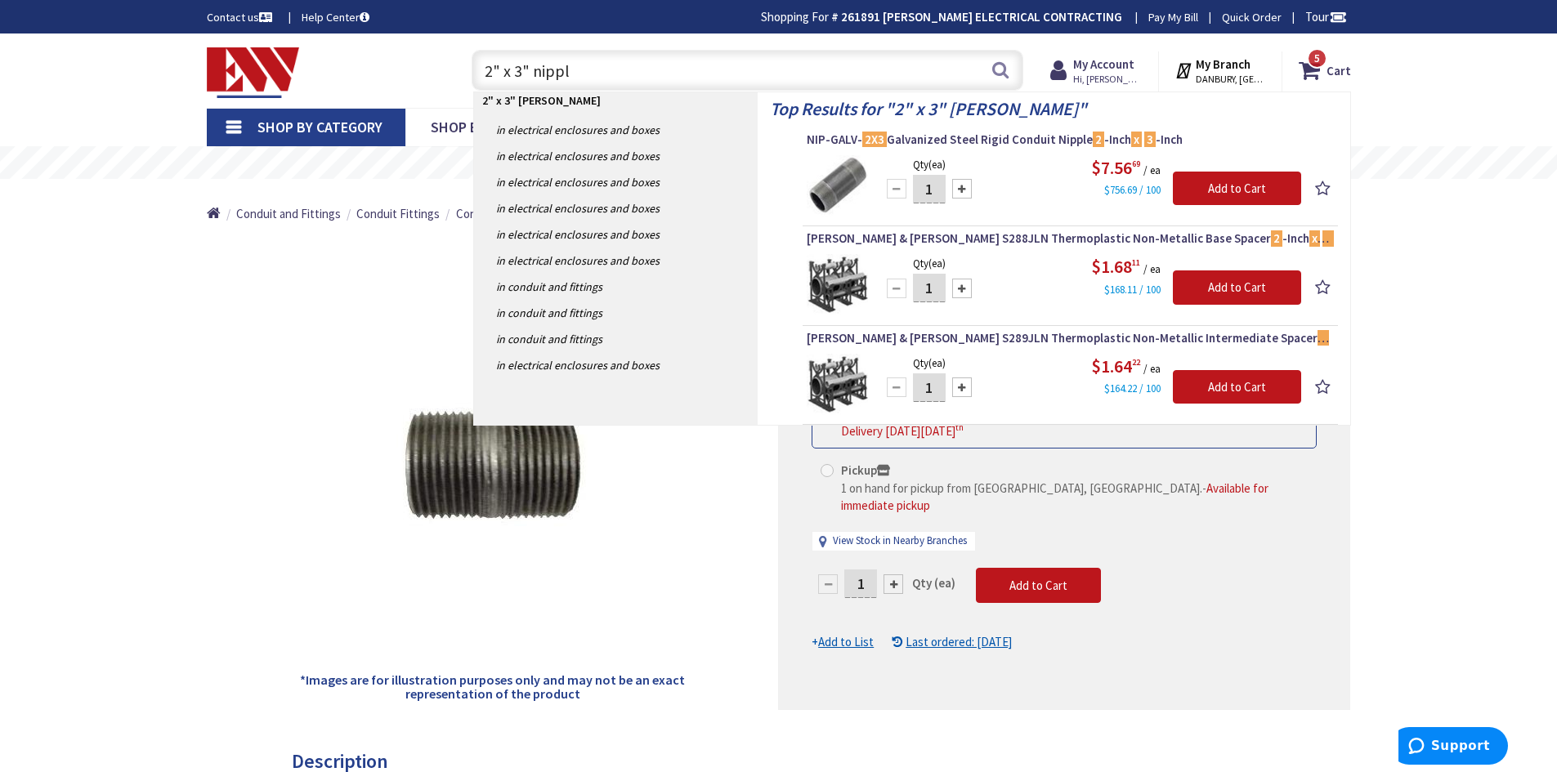
type input "2" x 3" nipple"
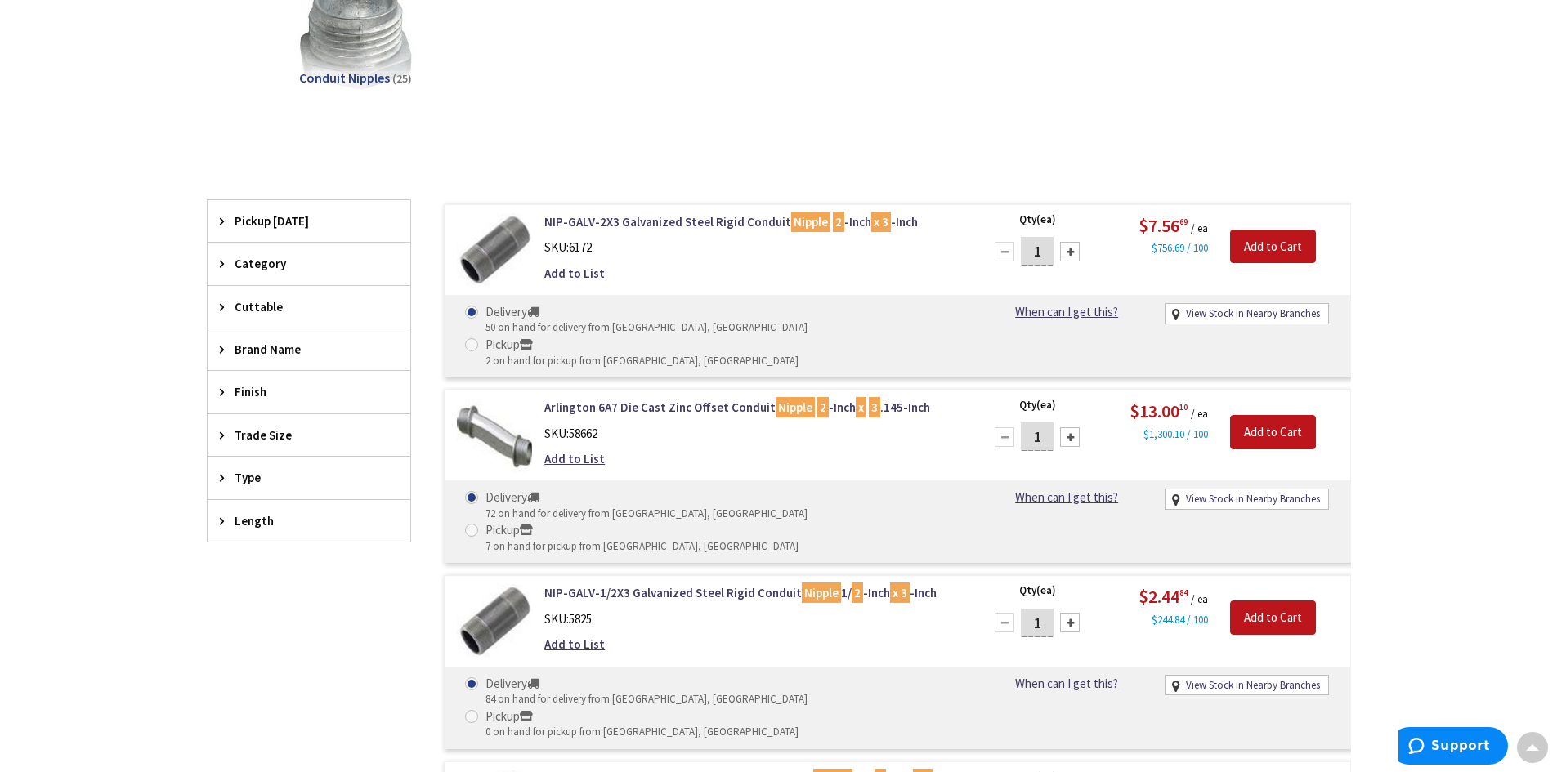
scroll to position [245, 0]
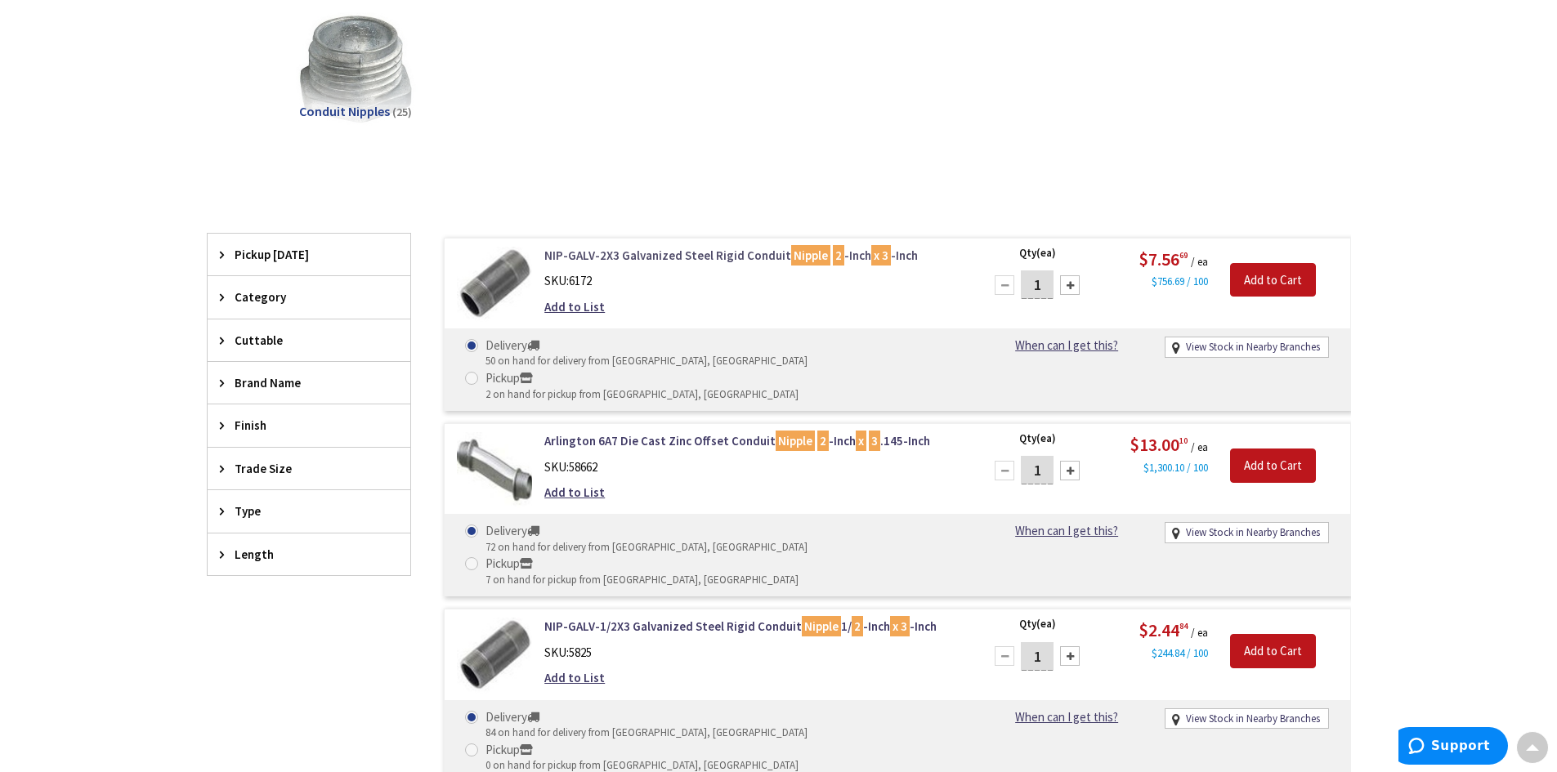
click at [664, 253] on link "NIP-GALV-2X3 Galvanized Steel Rigid Conduit Nipple 2 -Inch x 3 -Inch" at bounding box center [752, 255] width 416 height 17
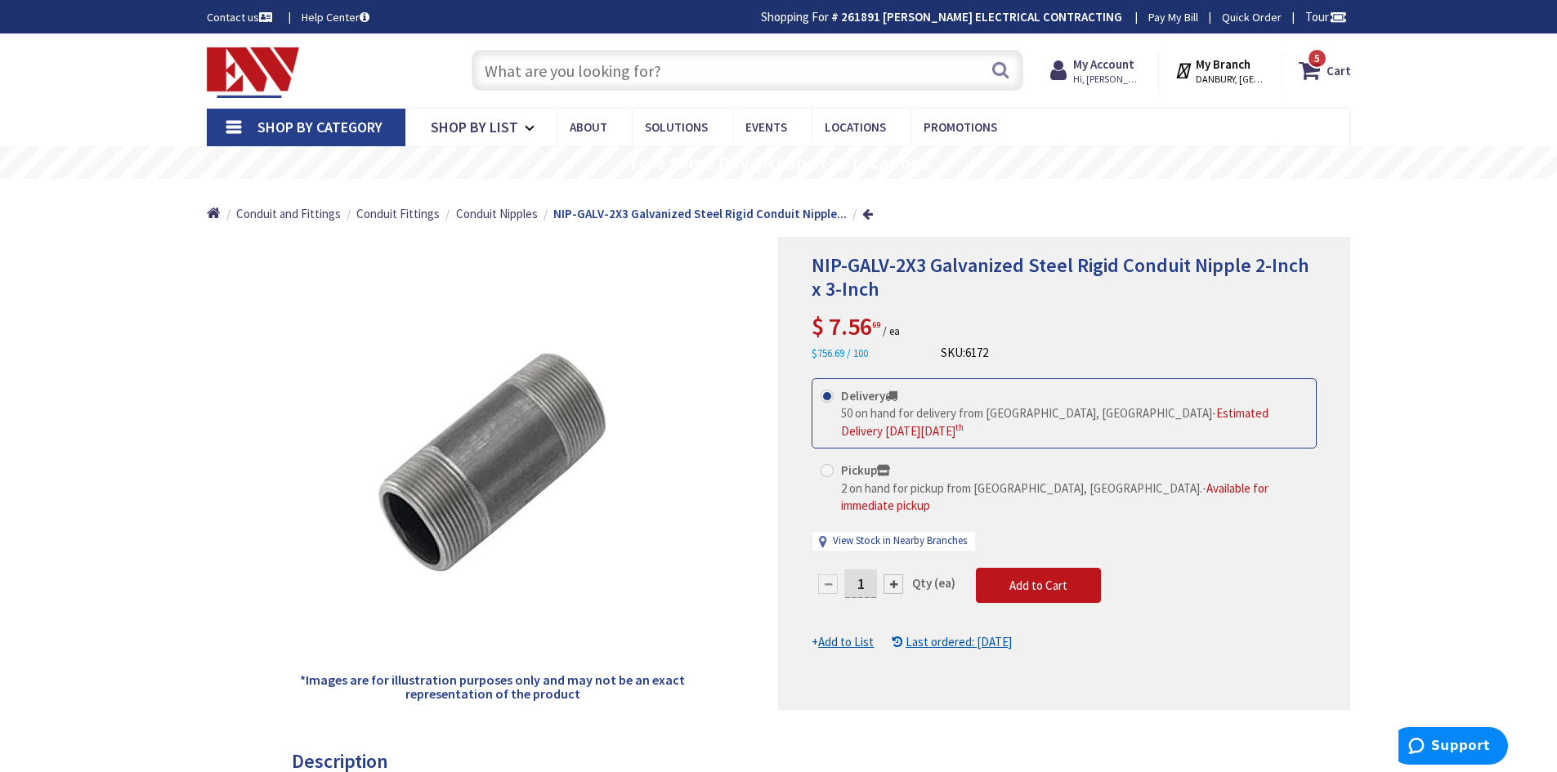
click at [888, 574] on div at bounding box center [893, 584] width 20 height 20
click at [888, 565] on div at bounding box center [1064, 474] width 570 height 472
click at [888, 574] on div at bounding box center [893, 584] width 20 height 20
type input "3"
click at [1041, 578] on span "Add to Cart" at bounding box center [1038, 586] width 58 height 16
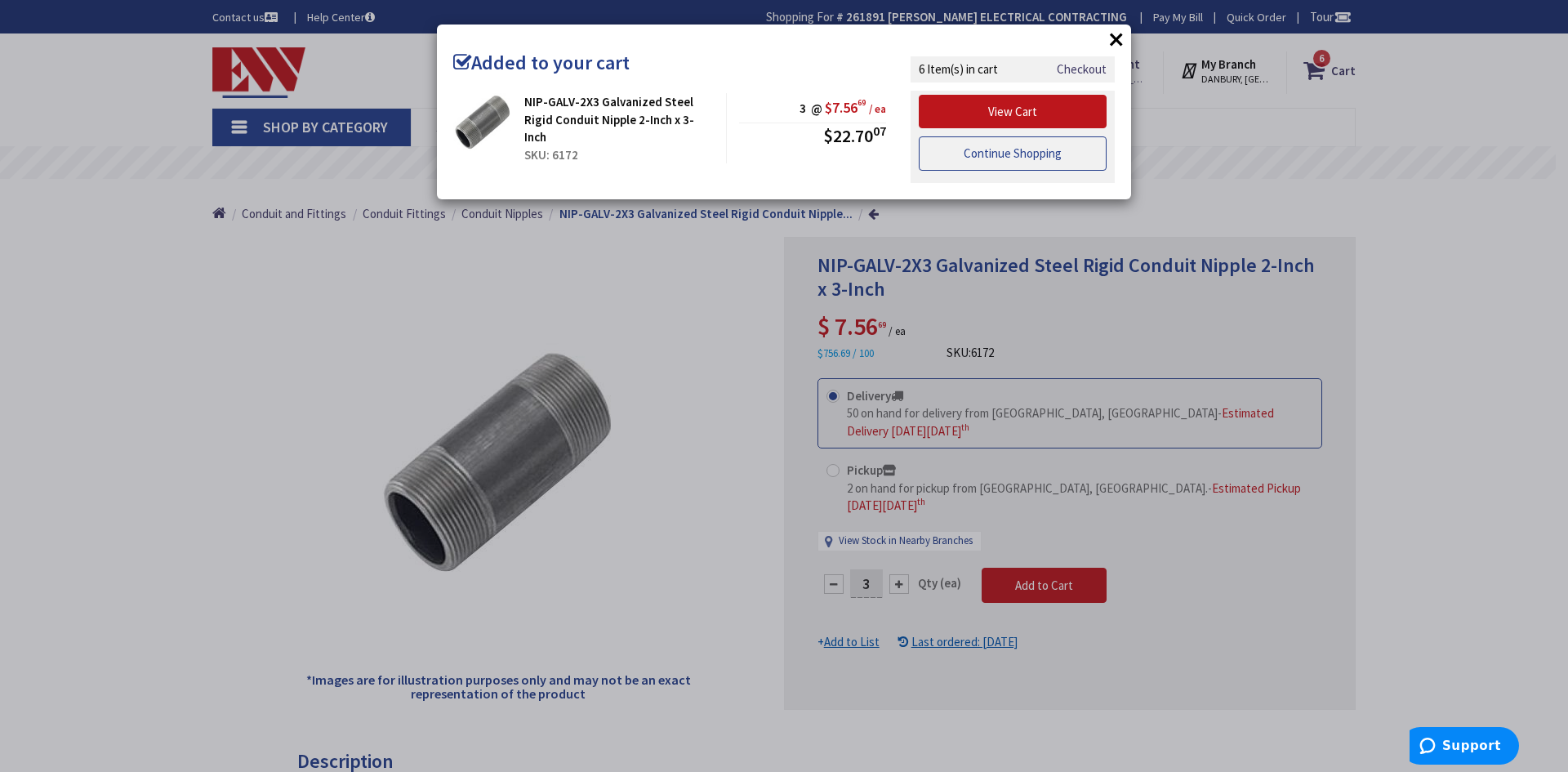
click at [1011, 165] on link "Continue Shopping" at bounding box center [1012, 153] width 188 height 34
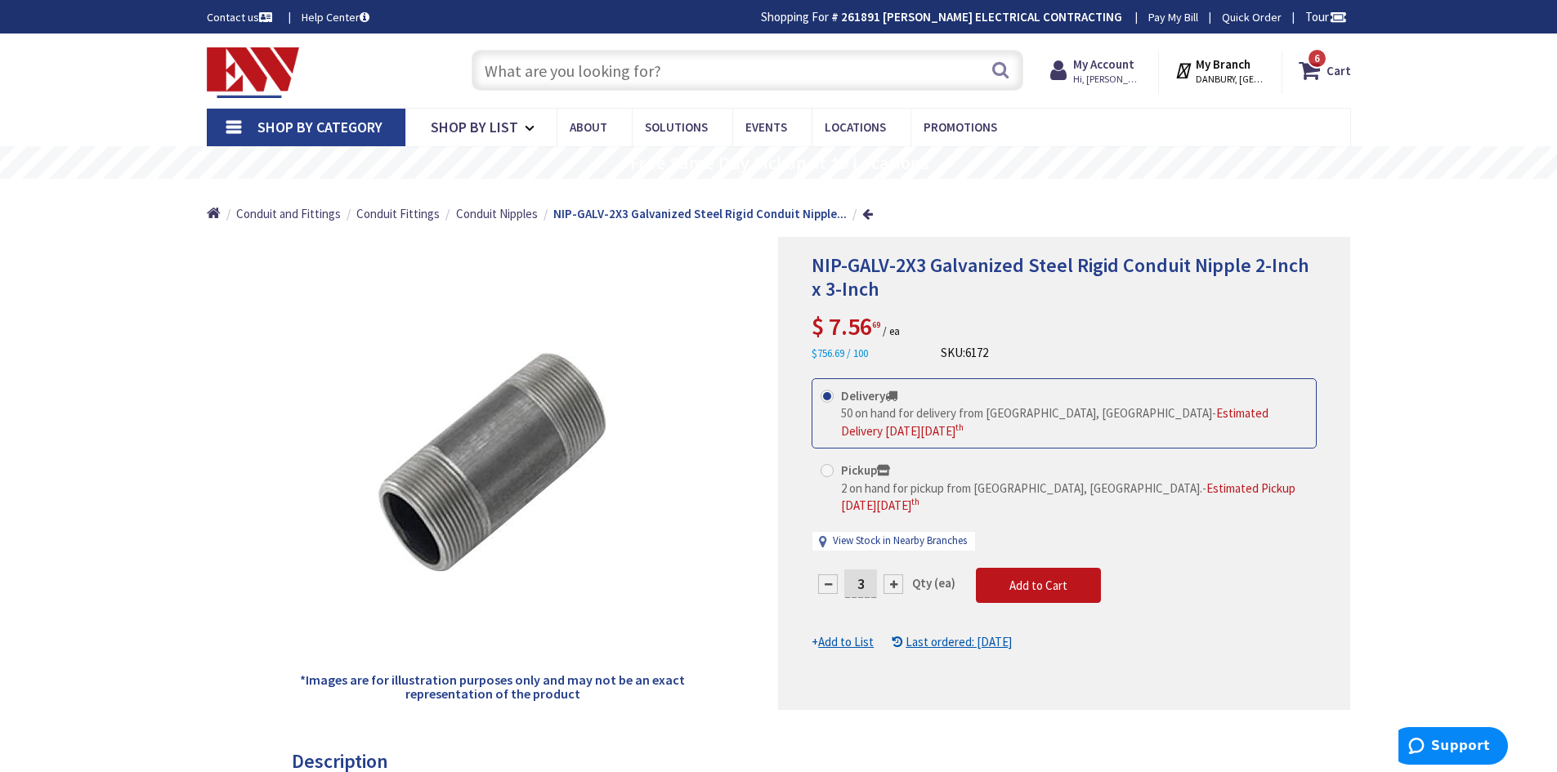
click at [704, 75] on input "text" at bounding box center [748, 70] width 552 height 41
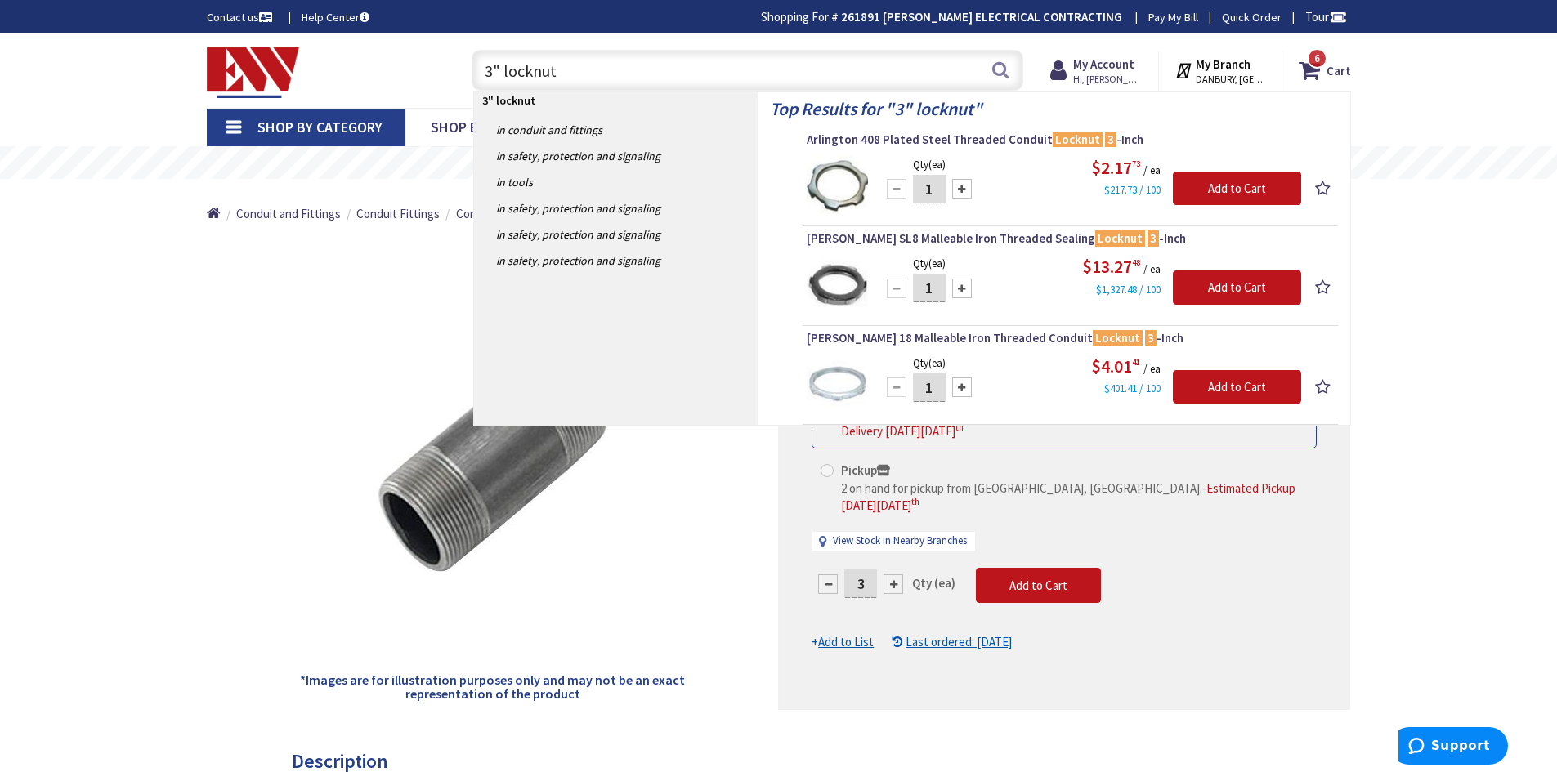
click at [489, 70] on input "3" locknut" at bounding box center [748, 70] width 552 height 41
type input "2" locknut"
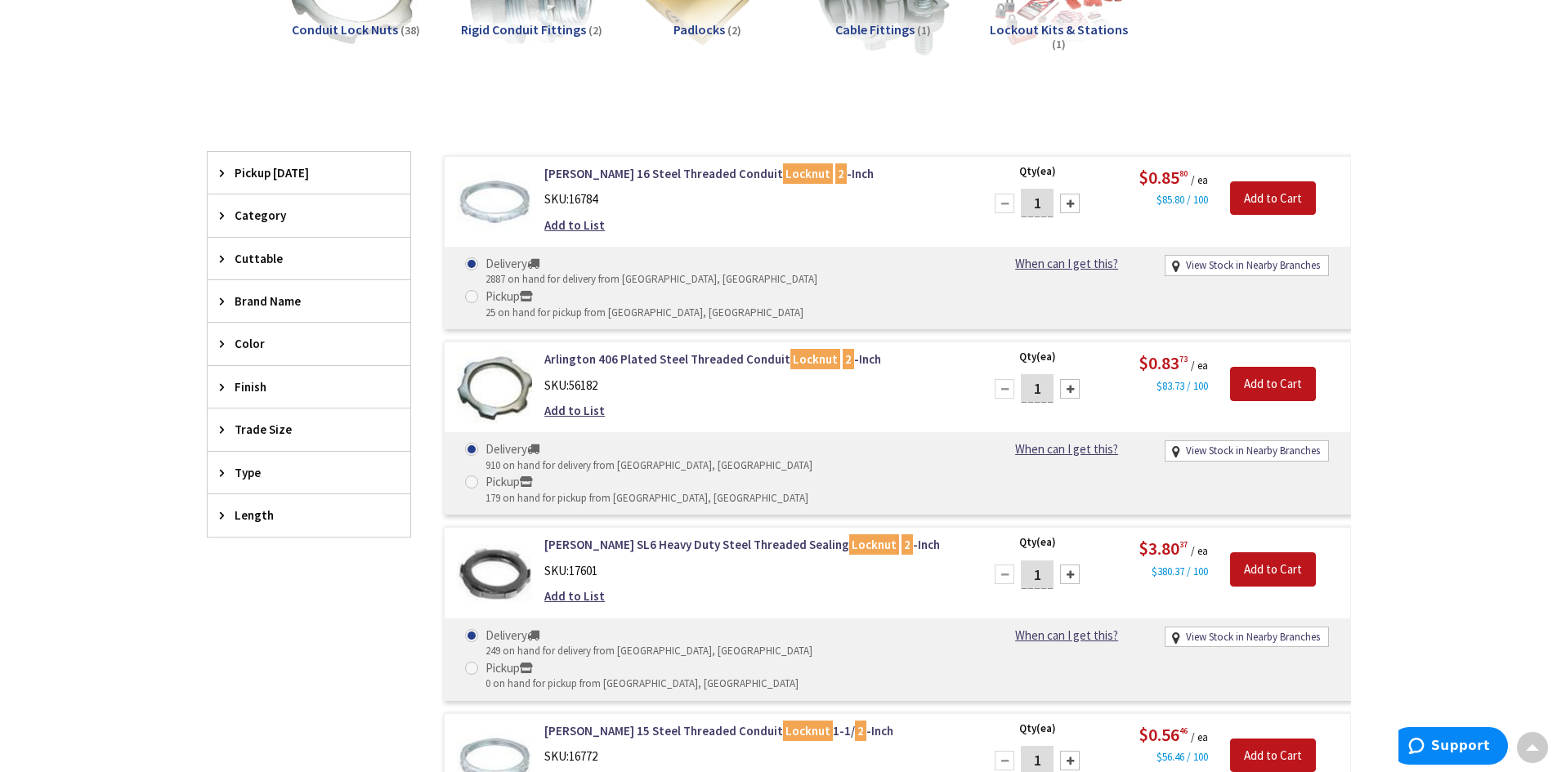
scroll to position [409, 0]
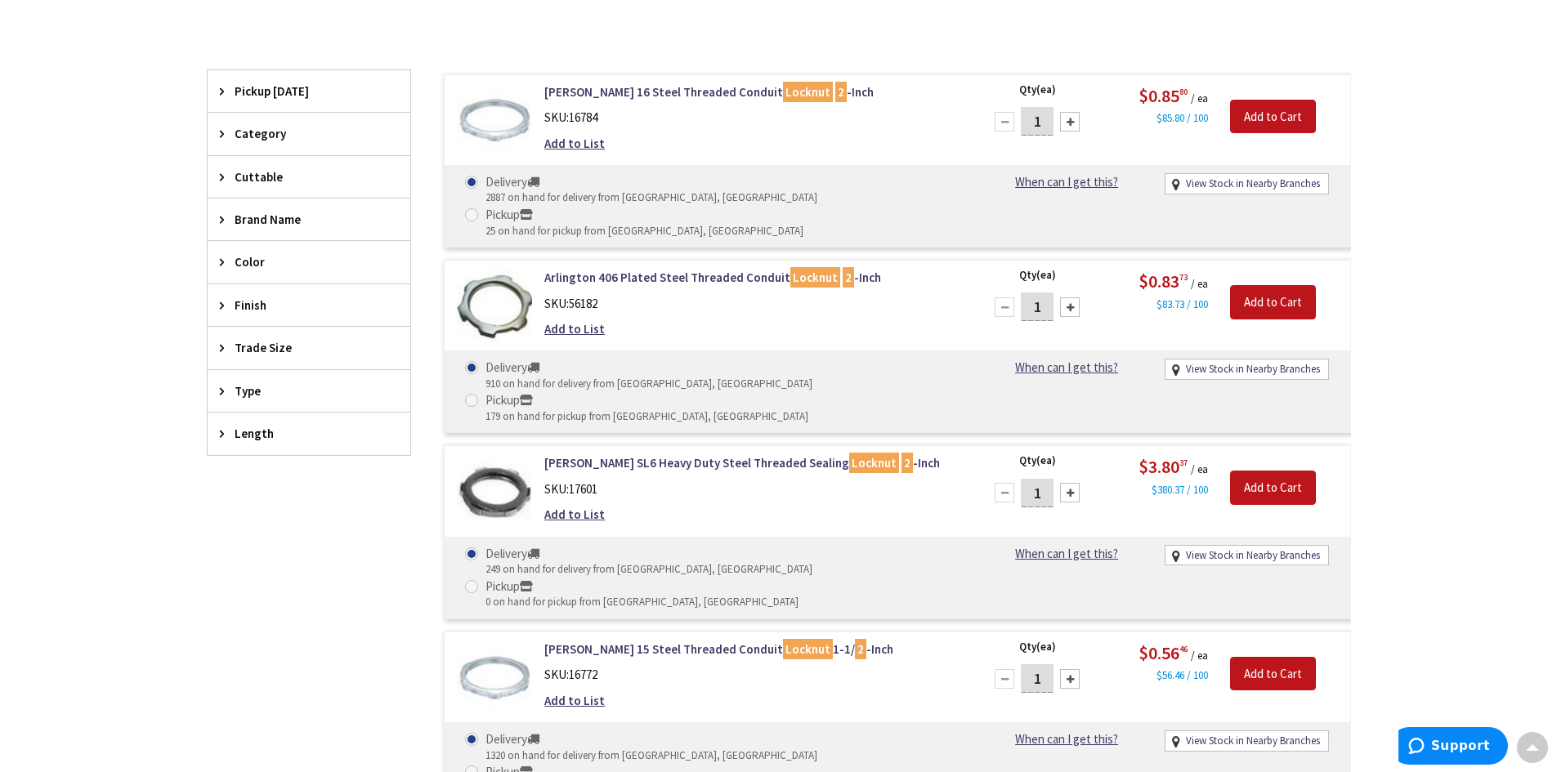
drag, startPoint x: 1047, startPoint y: 118, endPoint x: 1029, endPoint y: 120, distance: 18.1
click at [1030, 120] on input "1" at bounding box center [1037, 121] width 33 height 29
type input "6"
click at [1281, 115] on input "Add to Cart" at bounding box center [1273, 117] width 86 height 34
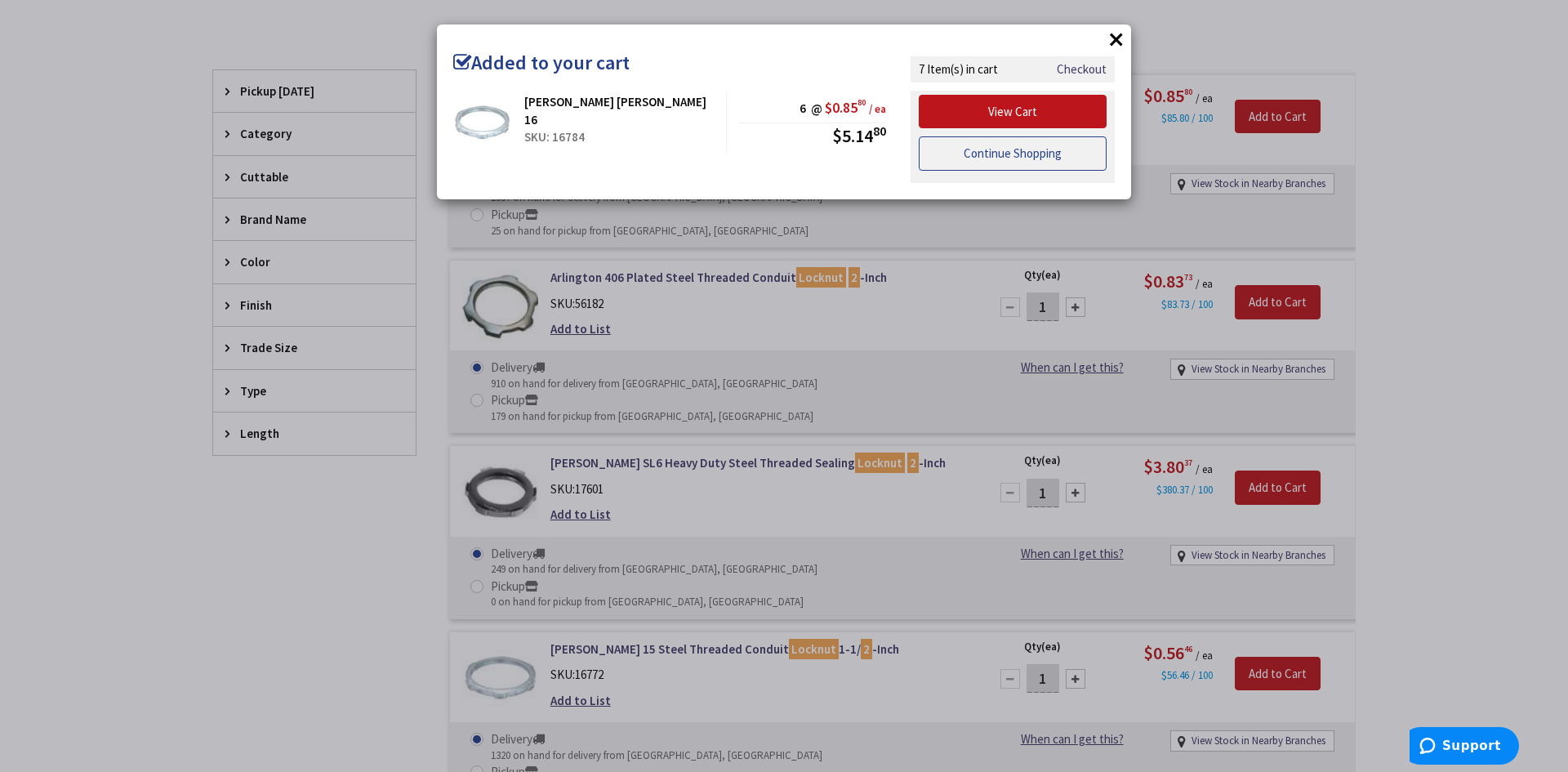
click at [1016, 143] on link "Continue Shopping" at bounding box center [1012, 153] width 188 height 34
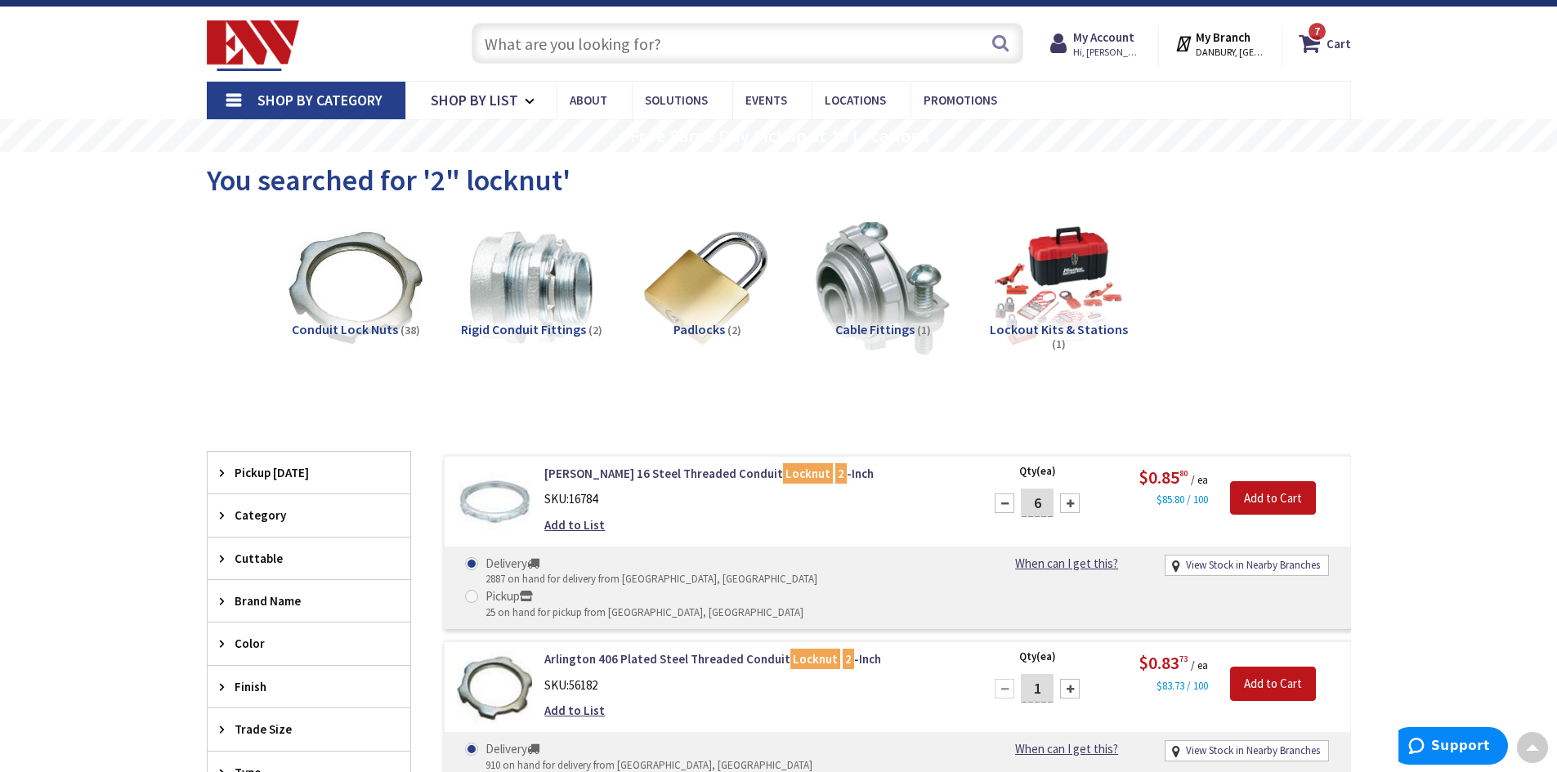
scroll to position [0, 0]
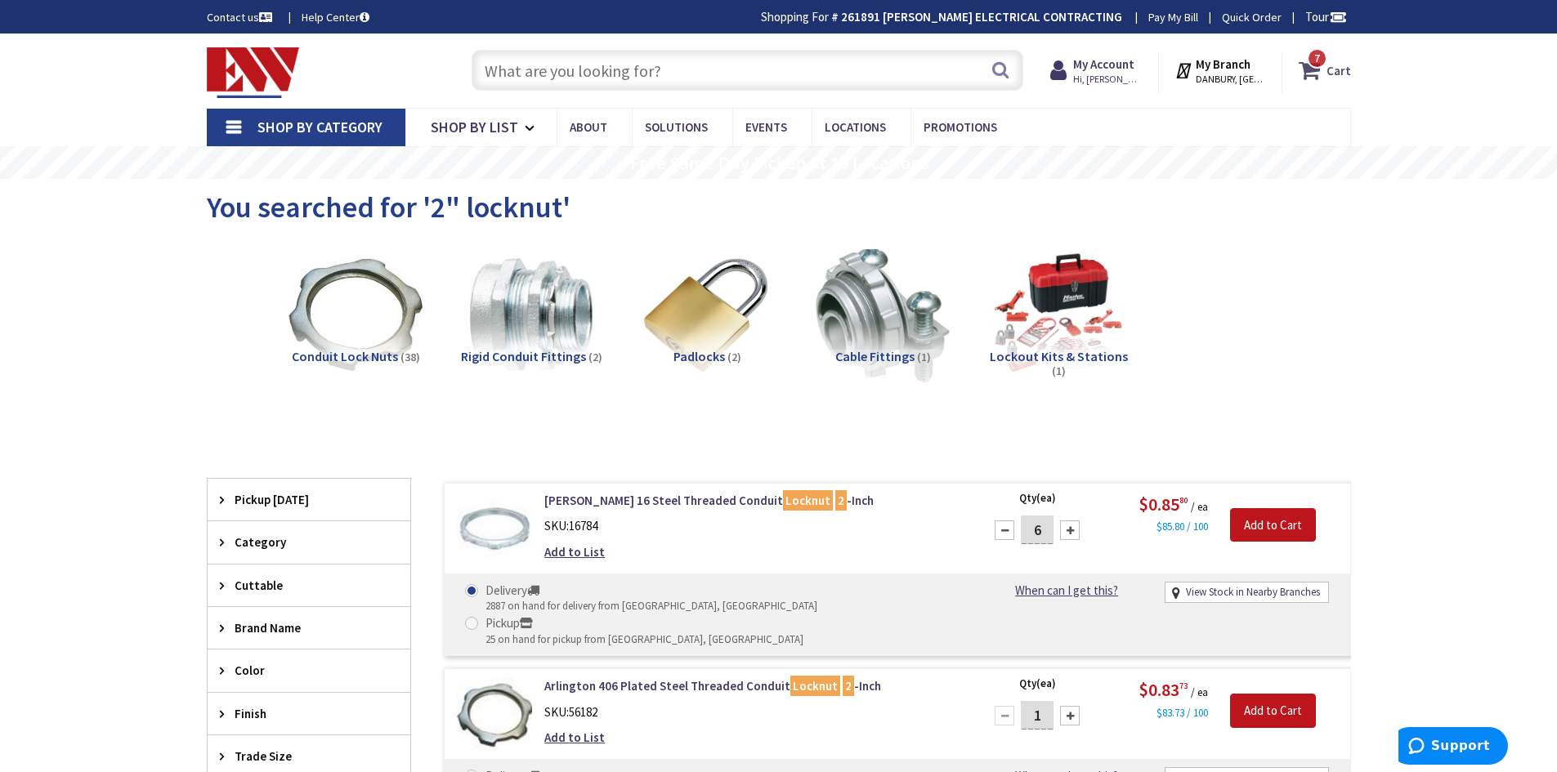
click at [1313, 74] on icon at bounding box center [1313, 70] width 28 height 29
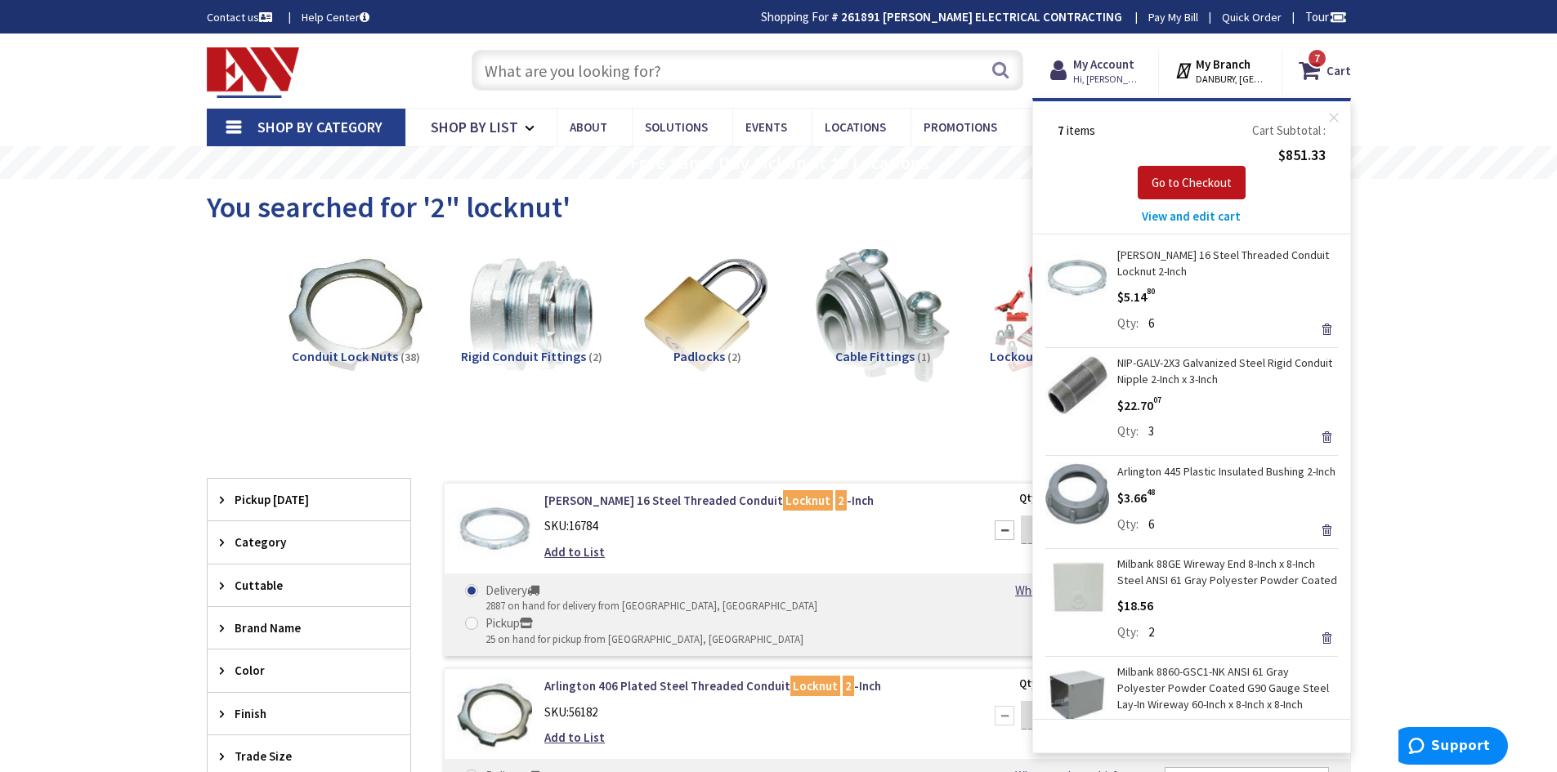
click at [1186, 216] on span "View and edit cart" at bounding box center [1191, 216] width 99 height 16
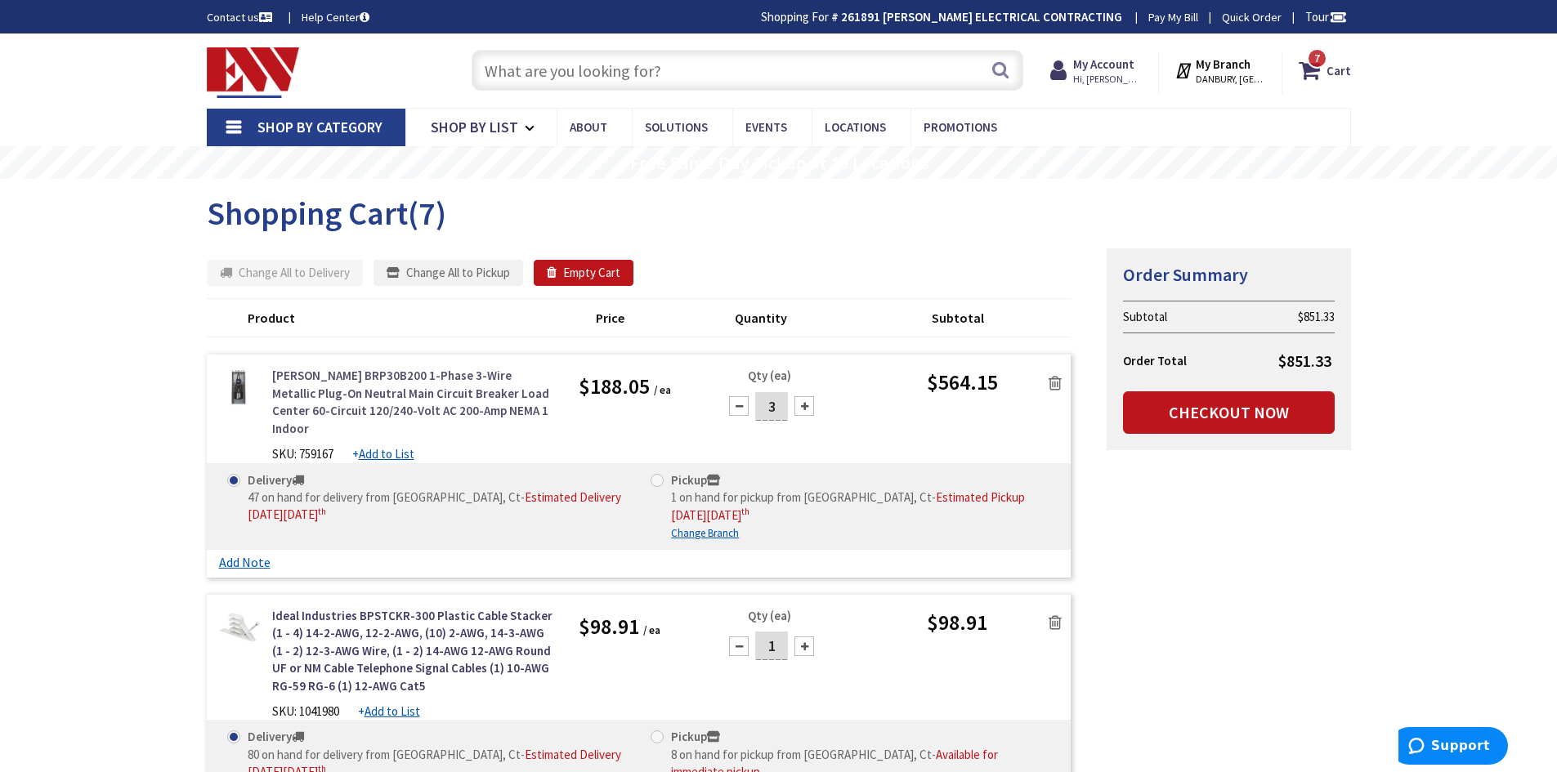
click at [315, 391] on link "[PERSON_NAME] BRP30B200 1-Phase 3-Wire Metallic Plug-On Neutral Main Circuit Br…" at bounding box center [413, 402] width 283 height 70
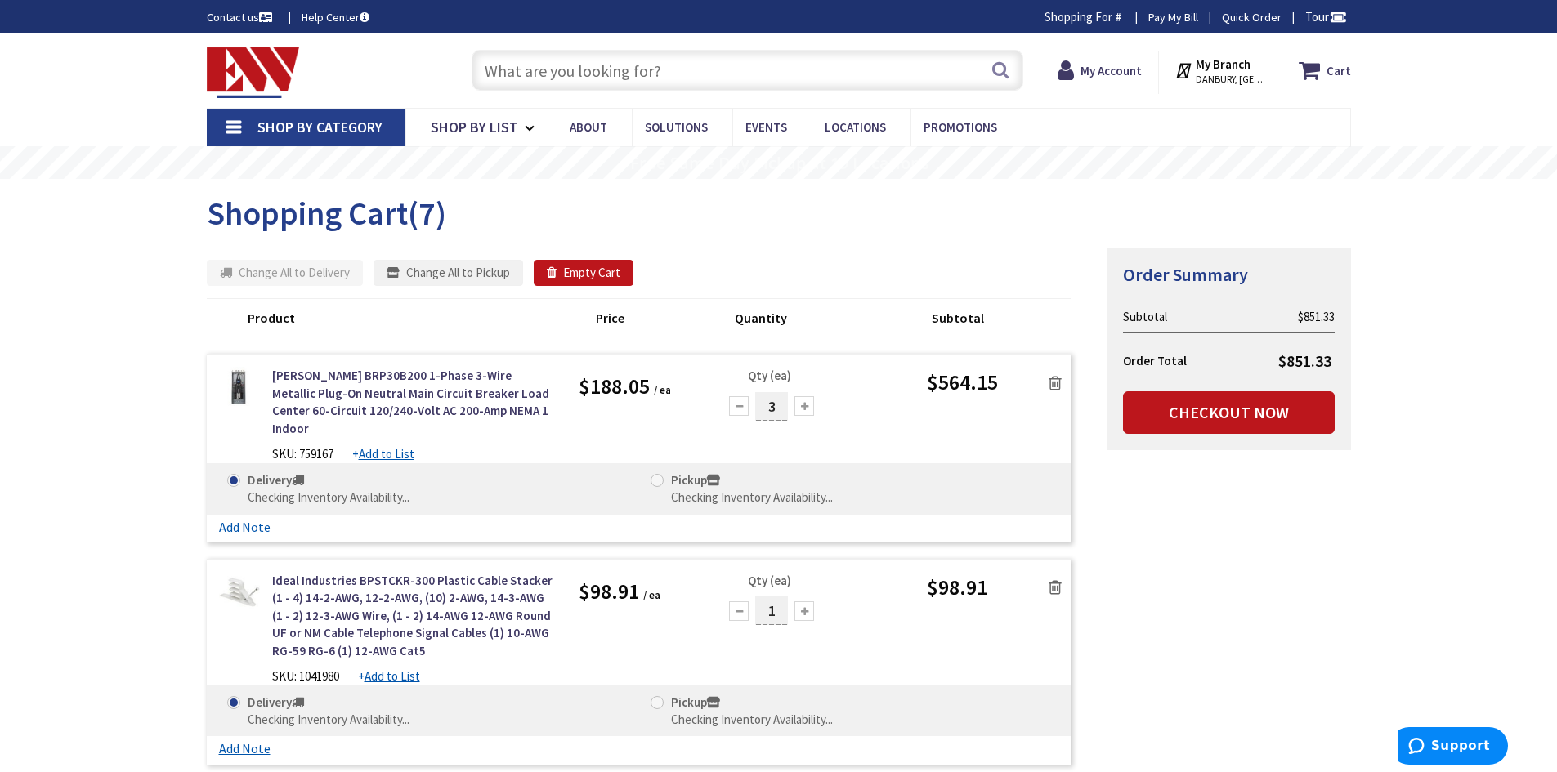
scroll to position [82, 0]
